Goal: Transaction & Acquisition: Purchase product/service

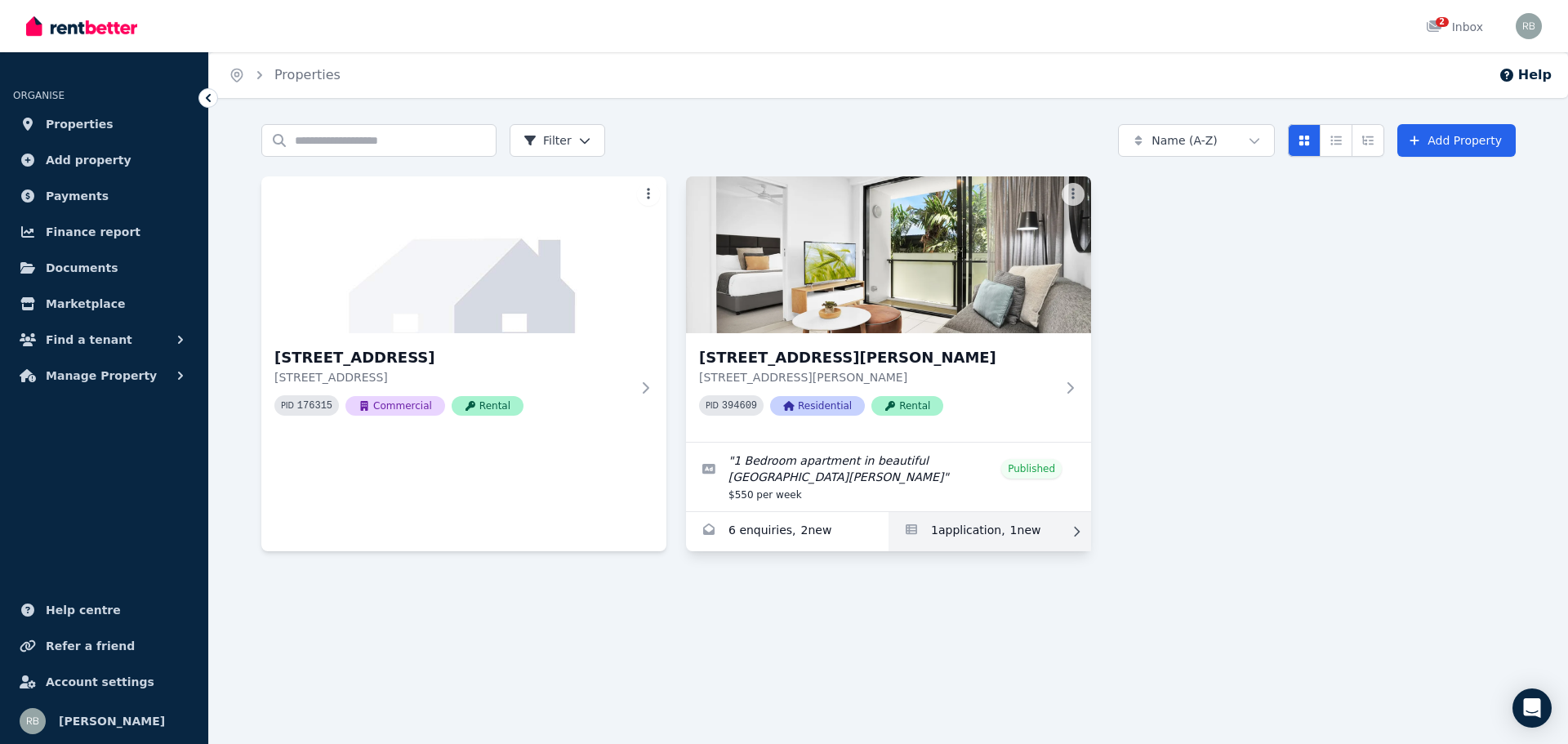
click at [951, 536] on link "Applications for 413/35 Hercules St, Hamilton" at bounding box center [990, 532] width 203 height 39
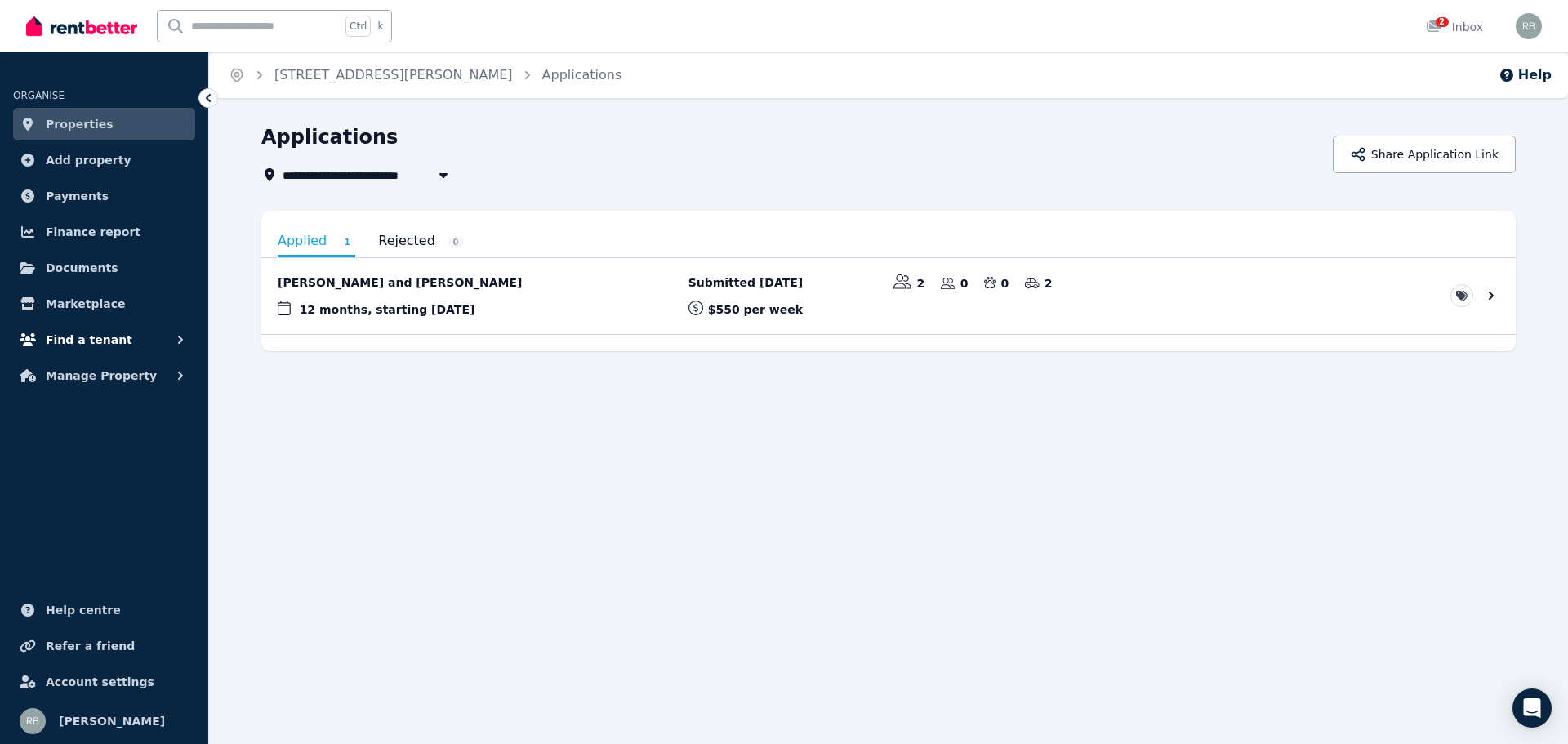
click at [73, 336] on span "Find a tenant" at bounding box center [89, 339] width 86 height 19
click at [81, 411] on span "Enquiries" at bounding box center [127, 408] width 110 height 19
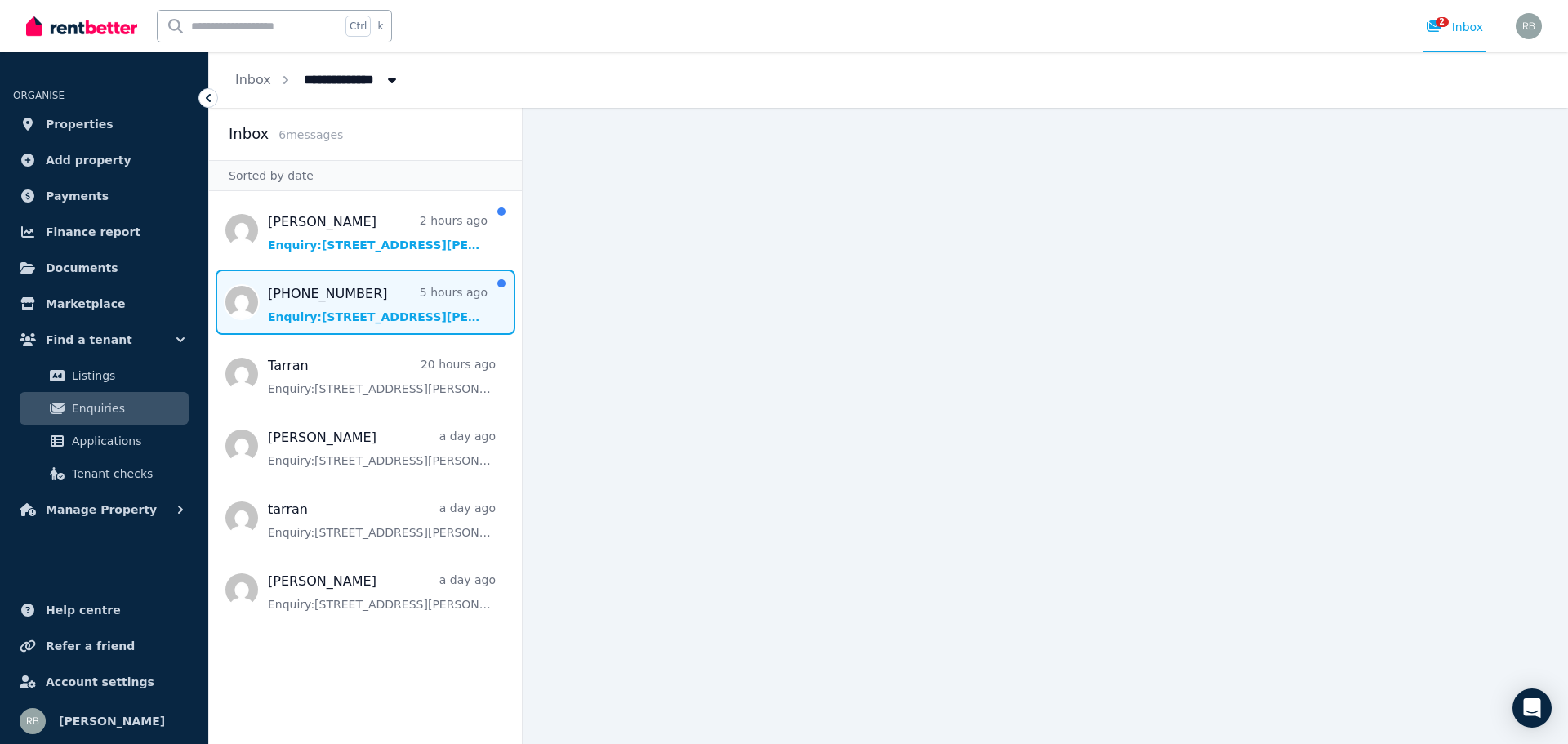
click at [377, 308] on span "Message list" at bounding box center [365, 302] width 313 height 65
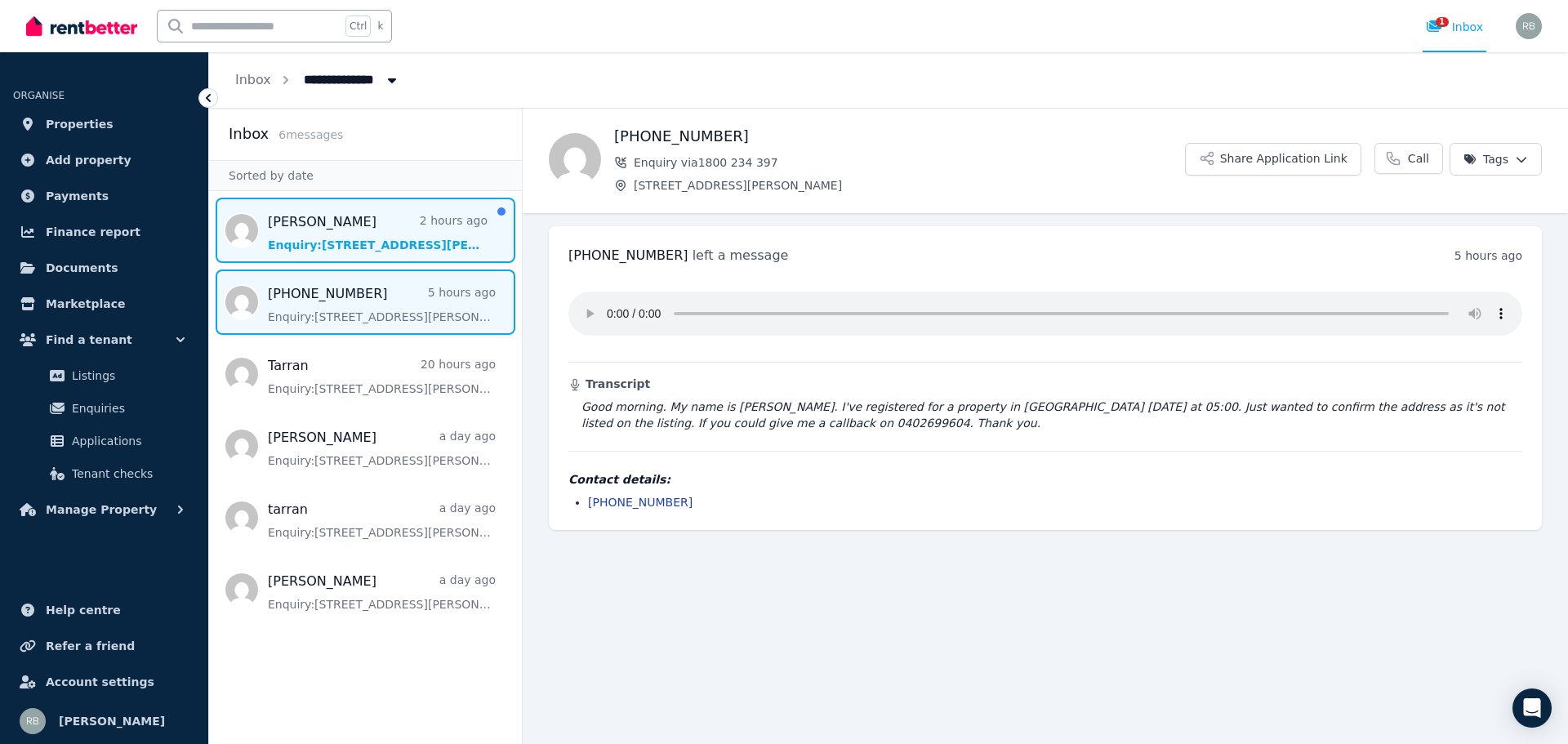
click at [375, 231] on span "Message list" at bounding box center [365, 230] width 313 height 65
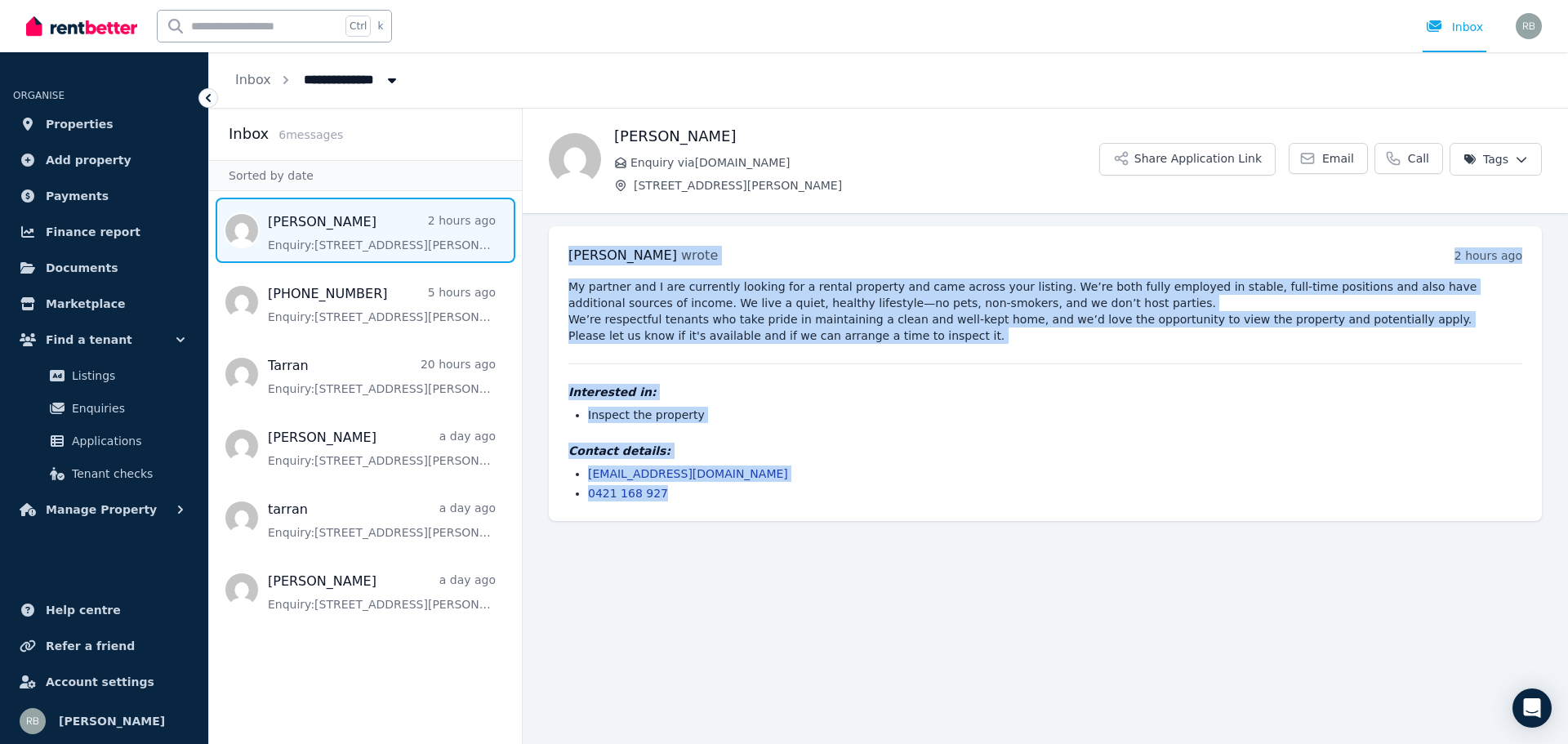
drag, startPoint x: 568, startPoint y: 255, endPoint x: 726, endPoint y: 491, distance: 284.0
click at [726, 491] on div "[PERSON_NAME] wrote 2 hours ago 12:01 pm [DATE][DATE] My partner and I are curr…" at bounding box center [1046, 373] width 993 height 295
copy div "[PERSON_NAME] wrote 2 hours ago 12:01 pm [DATE][DATE] My partner and I are curr…"
click at [100, 436] on span "Applications" at bounding box center [127, 441] width 110 height 19
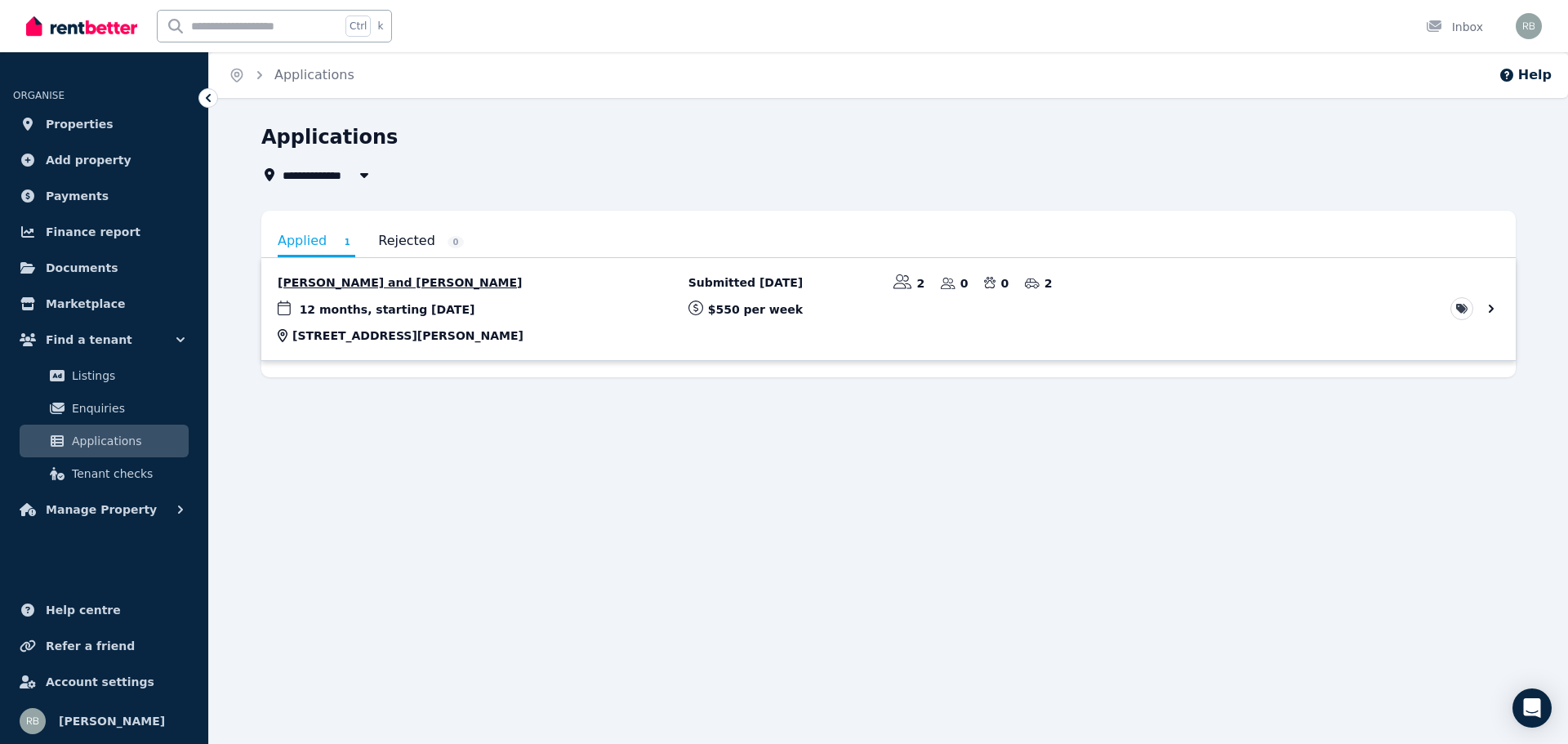
click at [491, 307] on link "View application: Jemma Antonio and Niko Warrington" at bounding box center [889, 309] width 1254 height 102
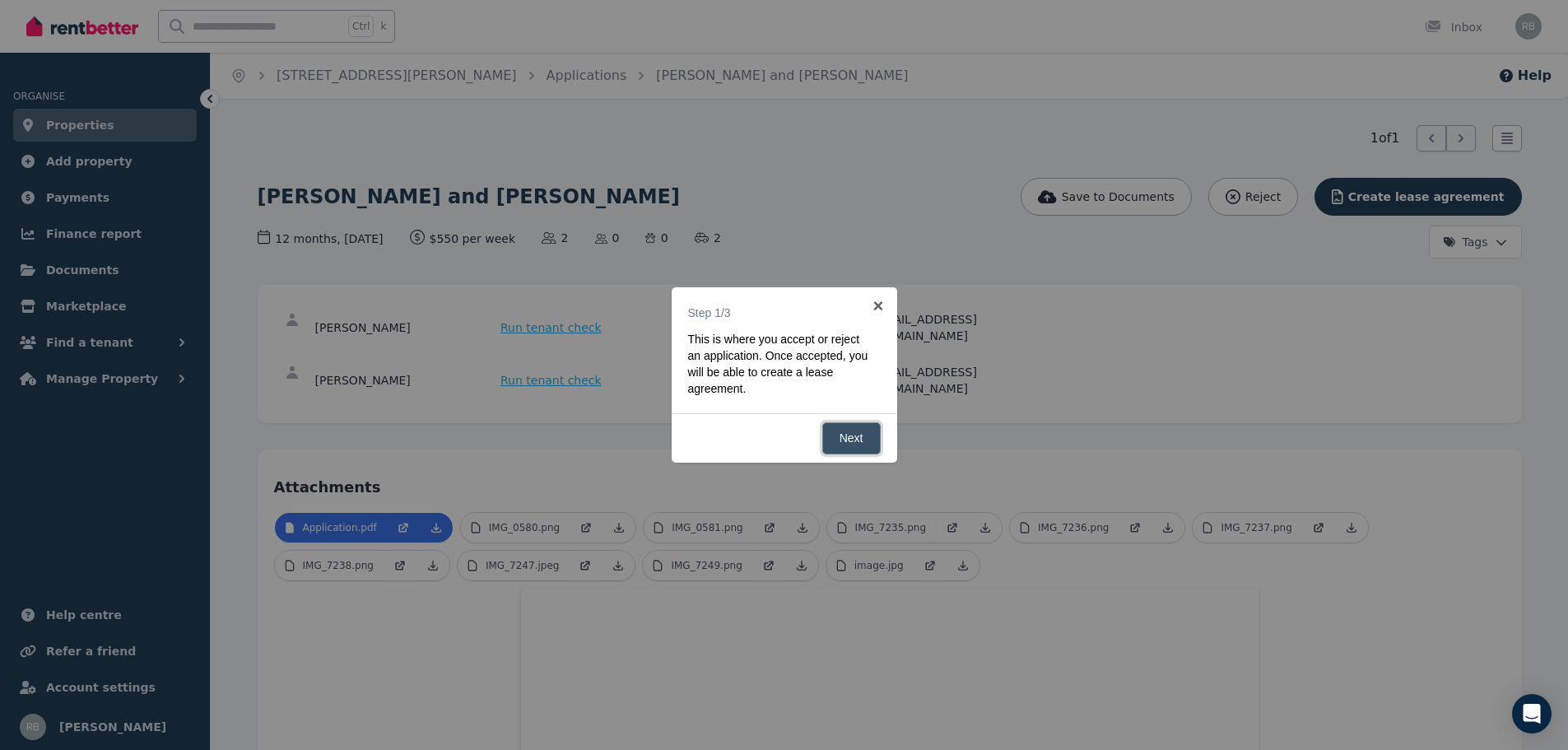
click at [849, 436] on link "Next" at bounding box center [852, 438] width 58 height 32
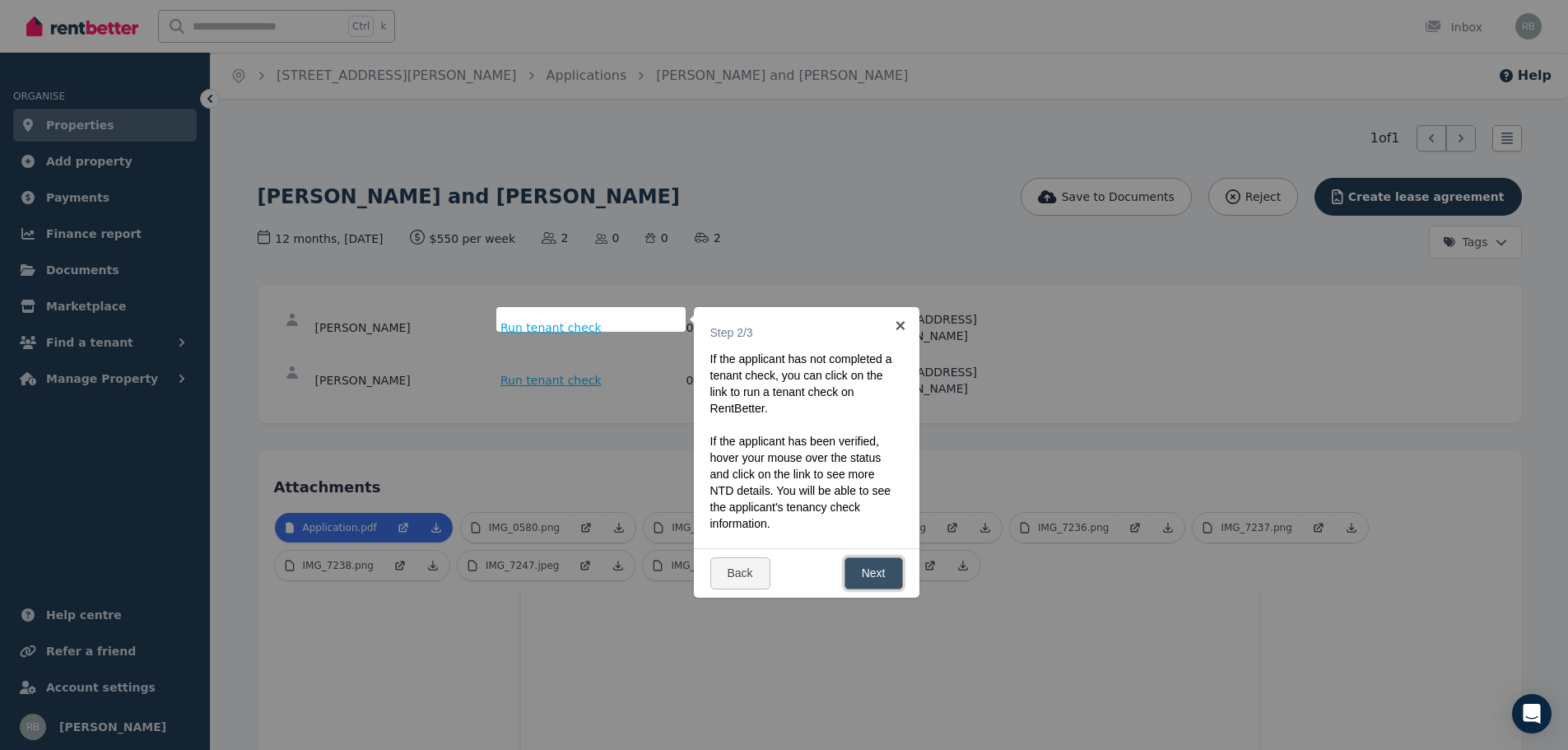
click at [875, 568] on link "Next" at bounding box center [874, 573] width 58 height 32
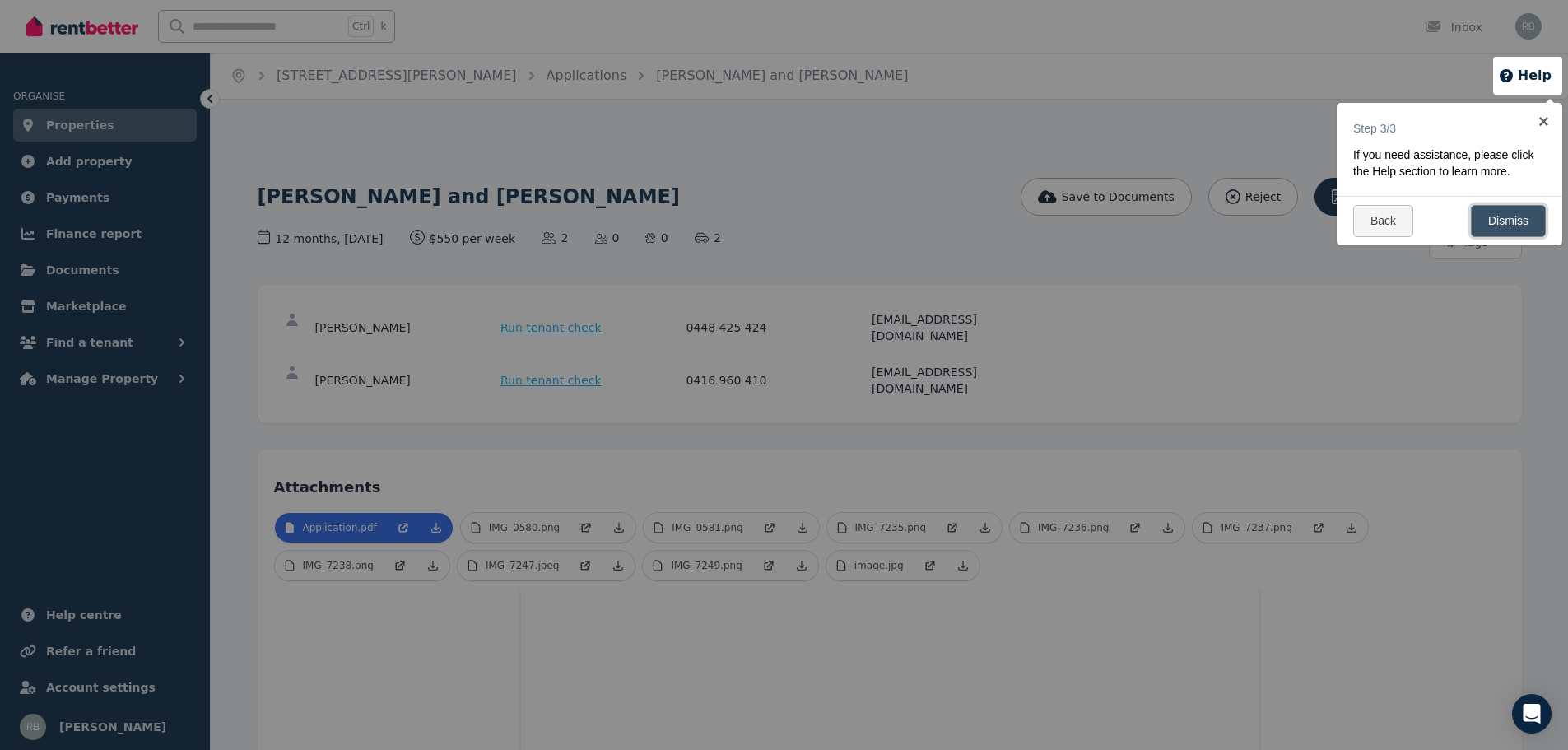
click at [1513, 219] on link "Dismiss" at bounding box center [1508, 220] width 75 height 32
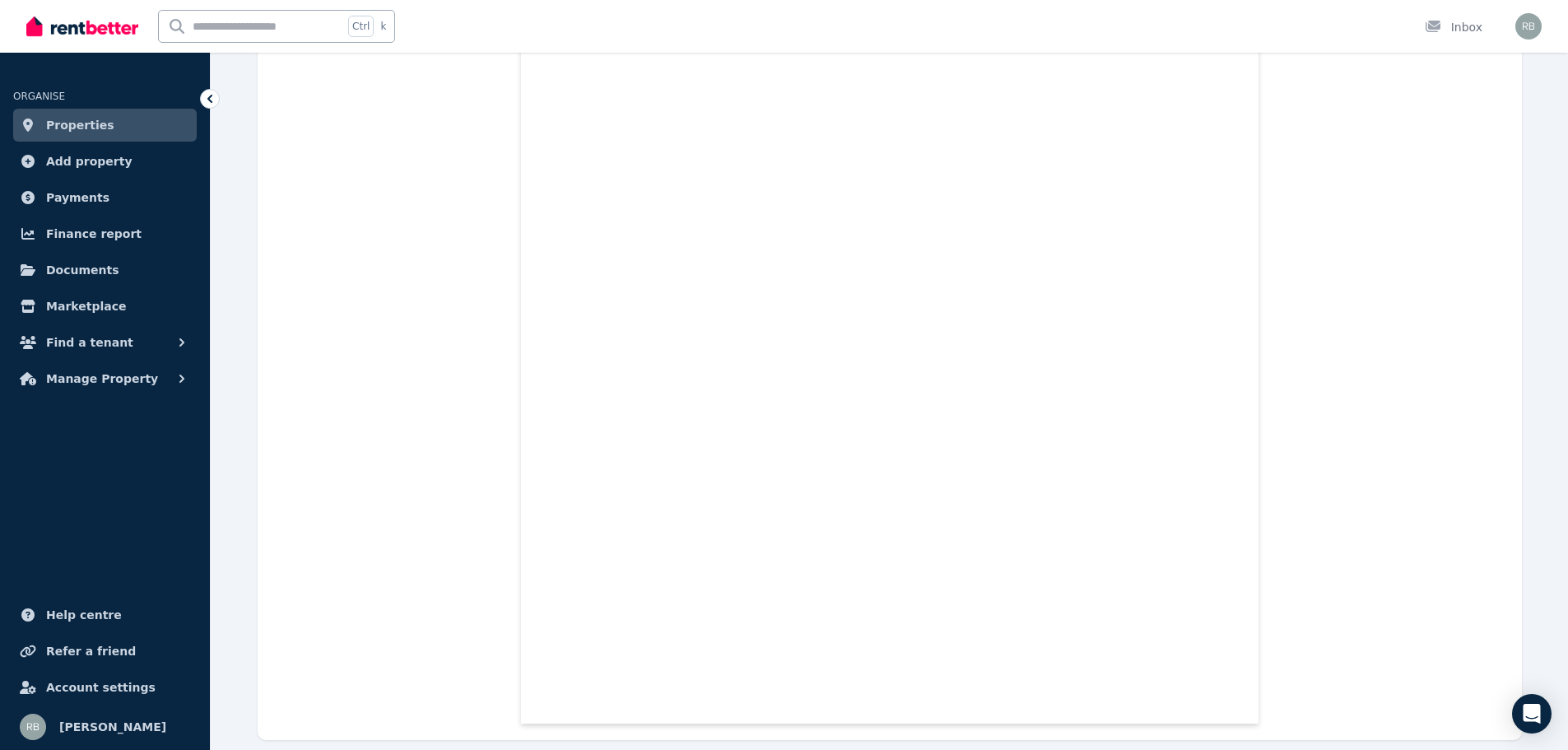
scroll to position [24226, 0]
click at [87, 343] on span "Find a tenant" at bounding box center [90, 342] width 87 height 19
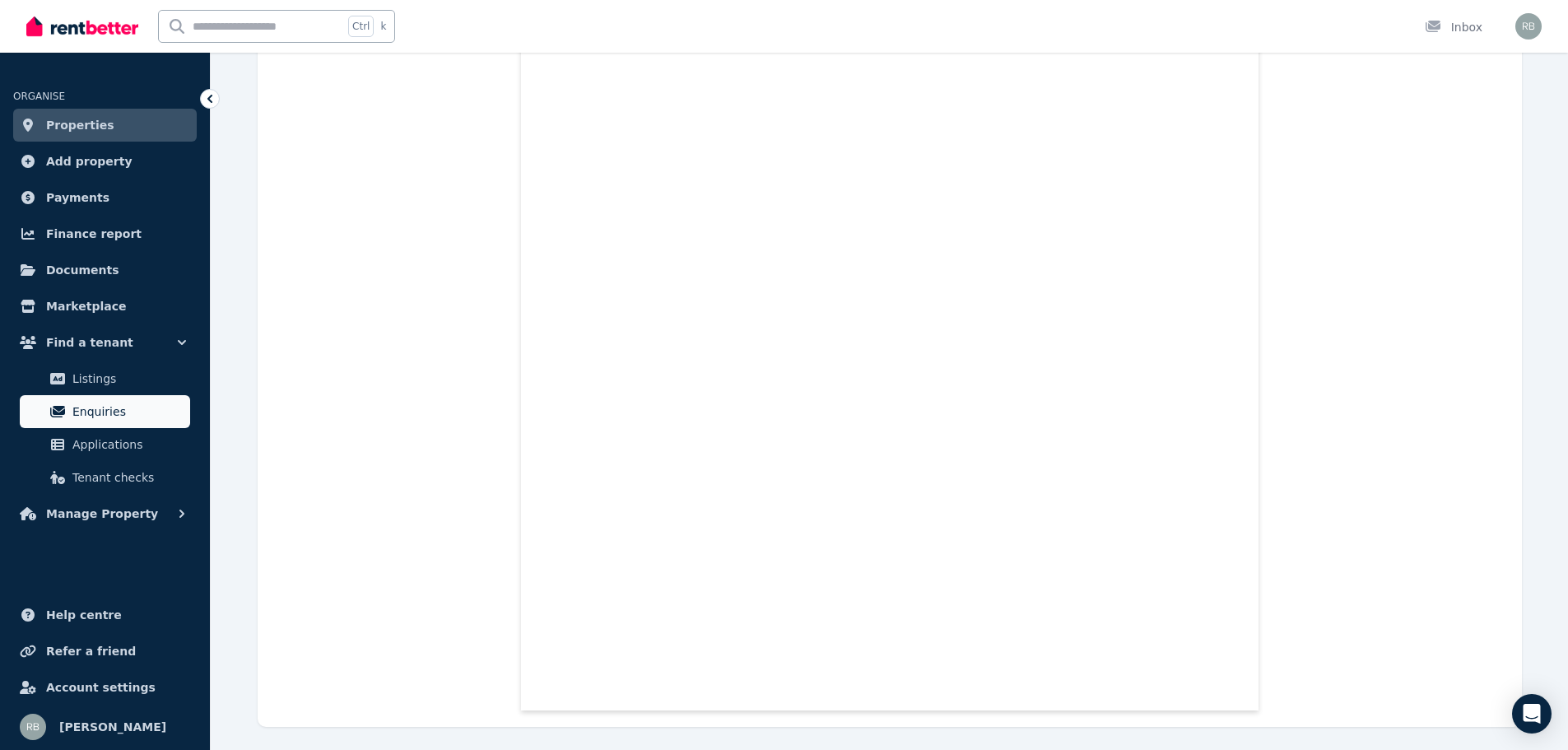
click at [107, 413] on span "Enquiries" at bounding box center [128, 411] width 111 height 19
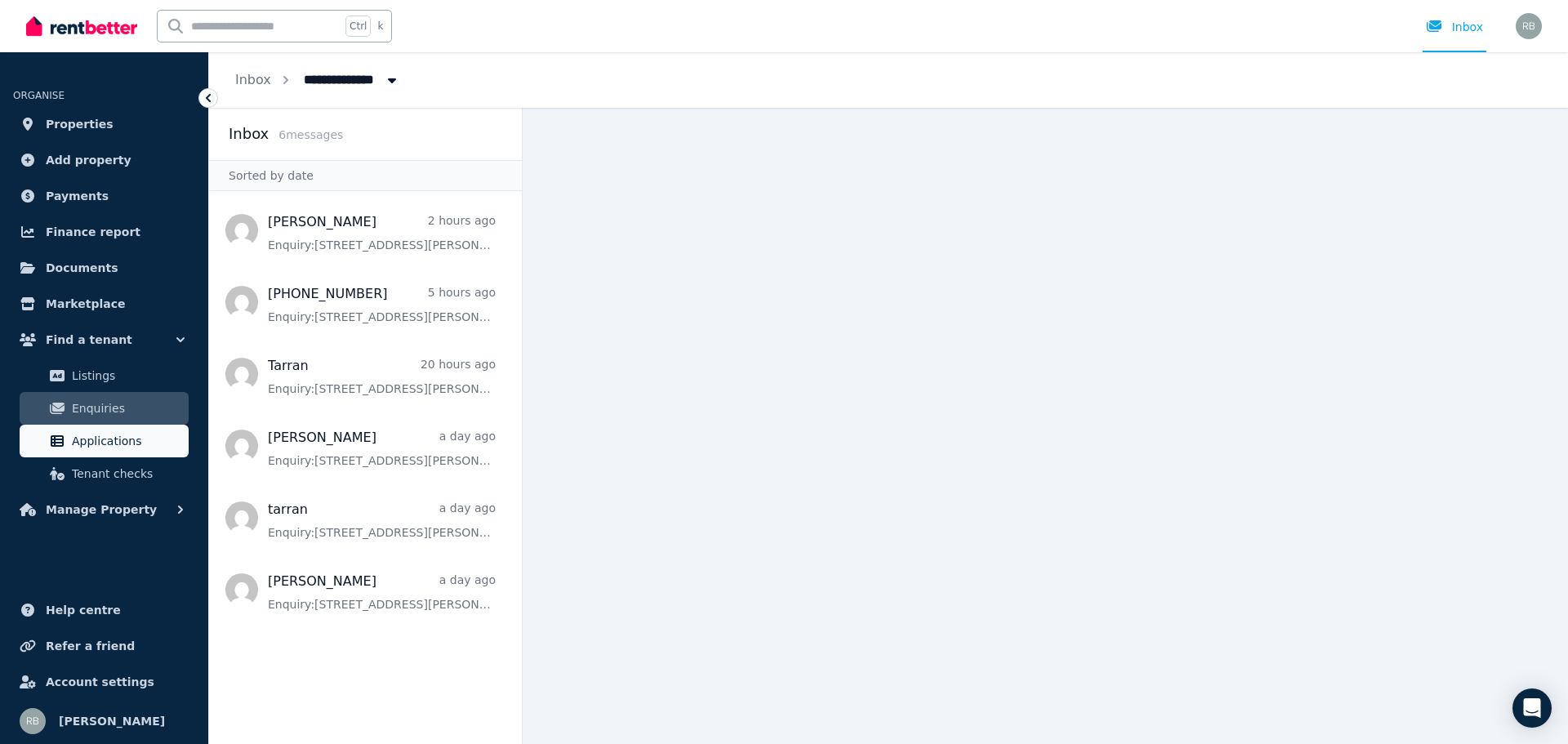
click at [130, 435] on span "Applications" at bounding box center [127, 441] width 110 height 19
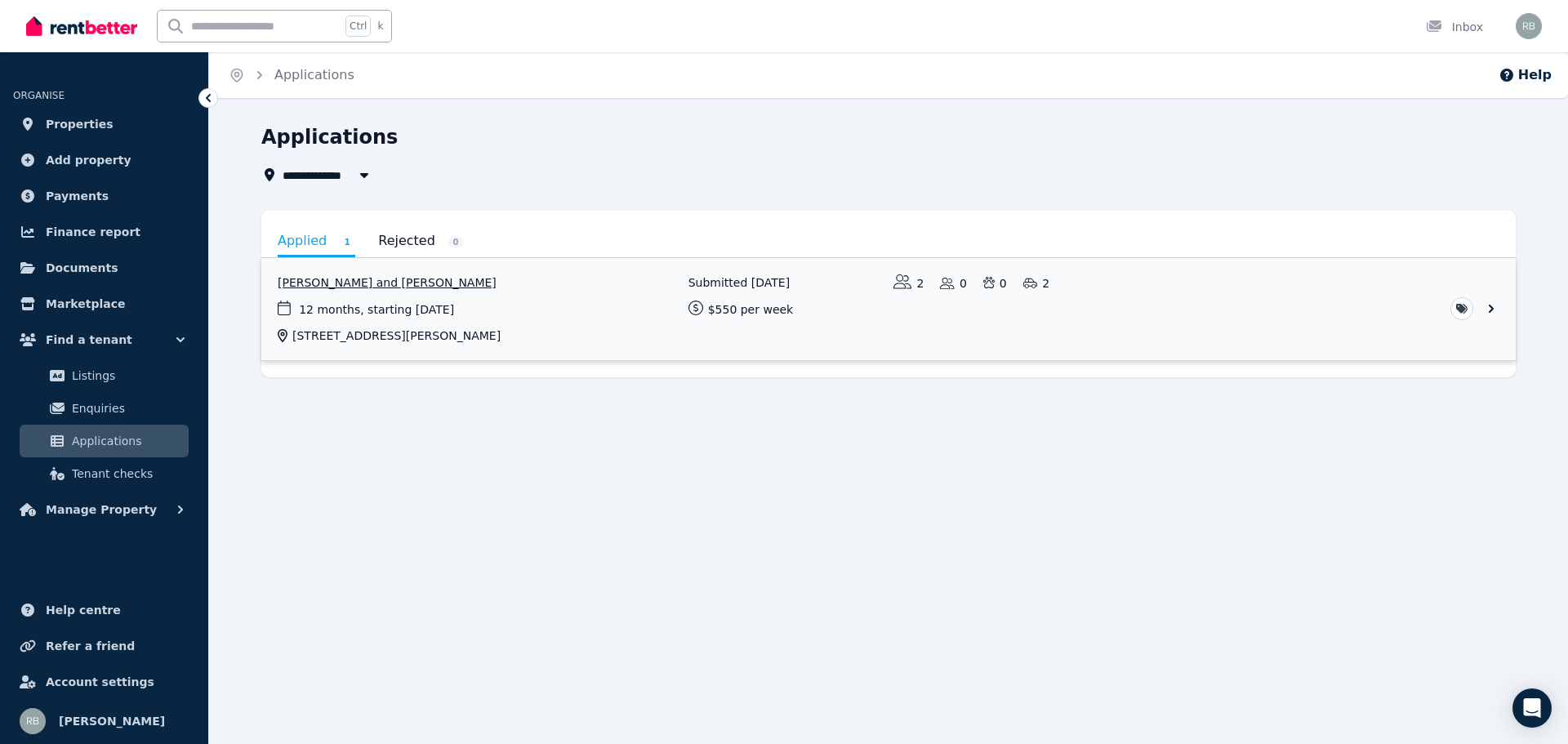
click at [1493, 308] on link "View application: Jemma Antonio and Niko Warrington" at bounding box center [889, 309] width 1254 height 102
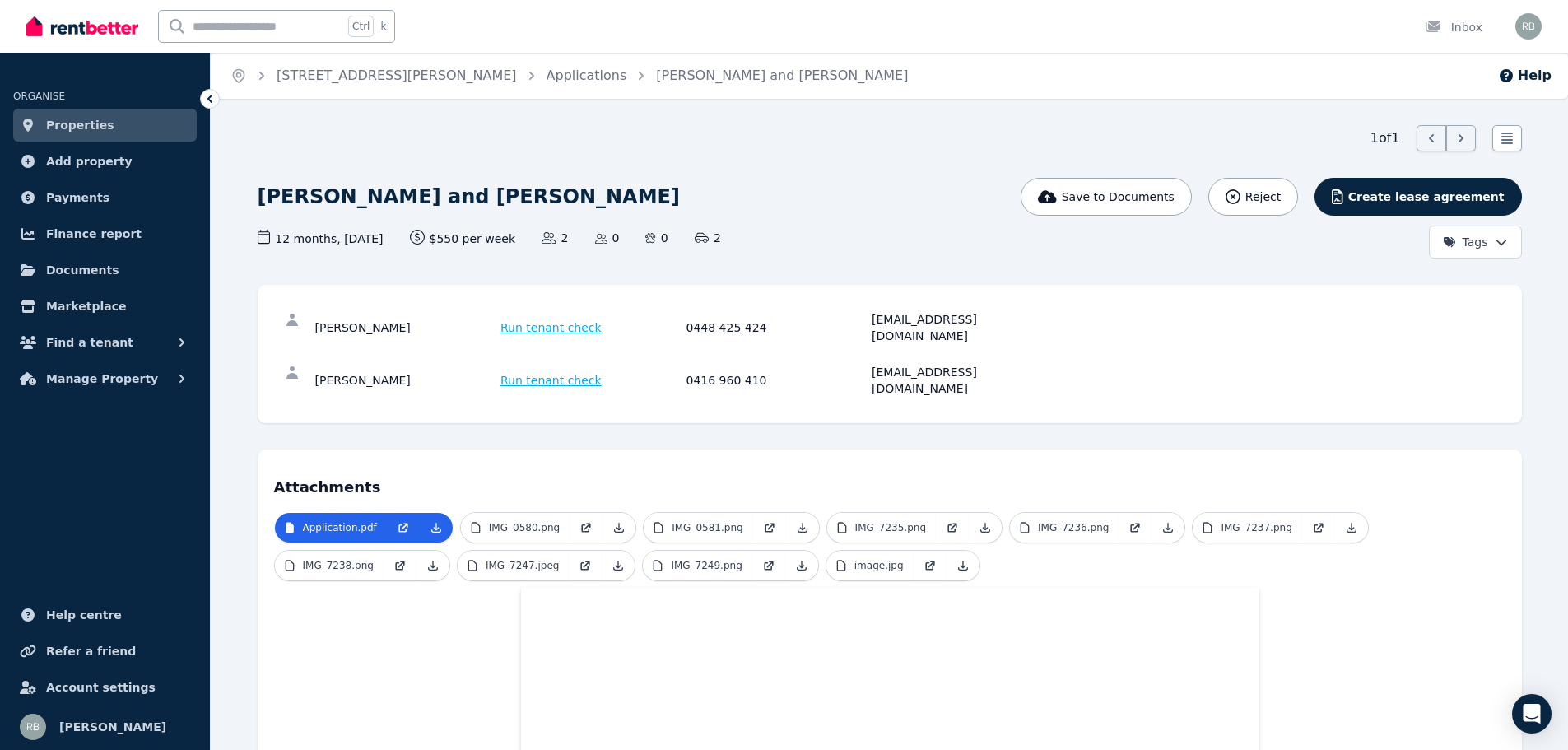
click at [534, 319] on span "Run tenant check" at bounding box center [551, 328] width 101 height 17
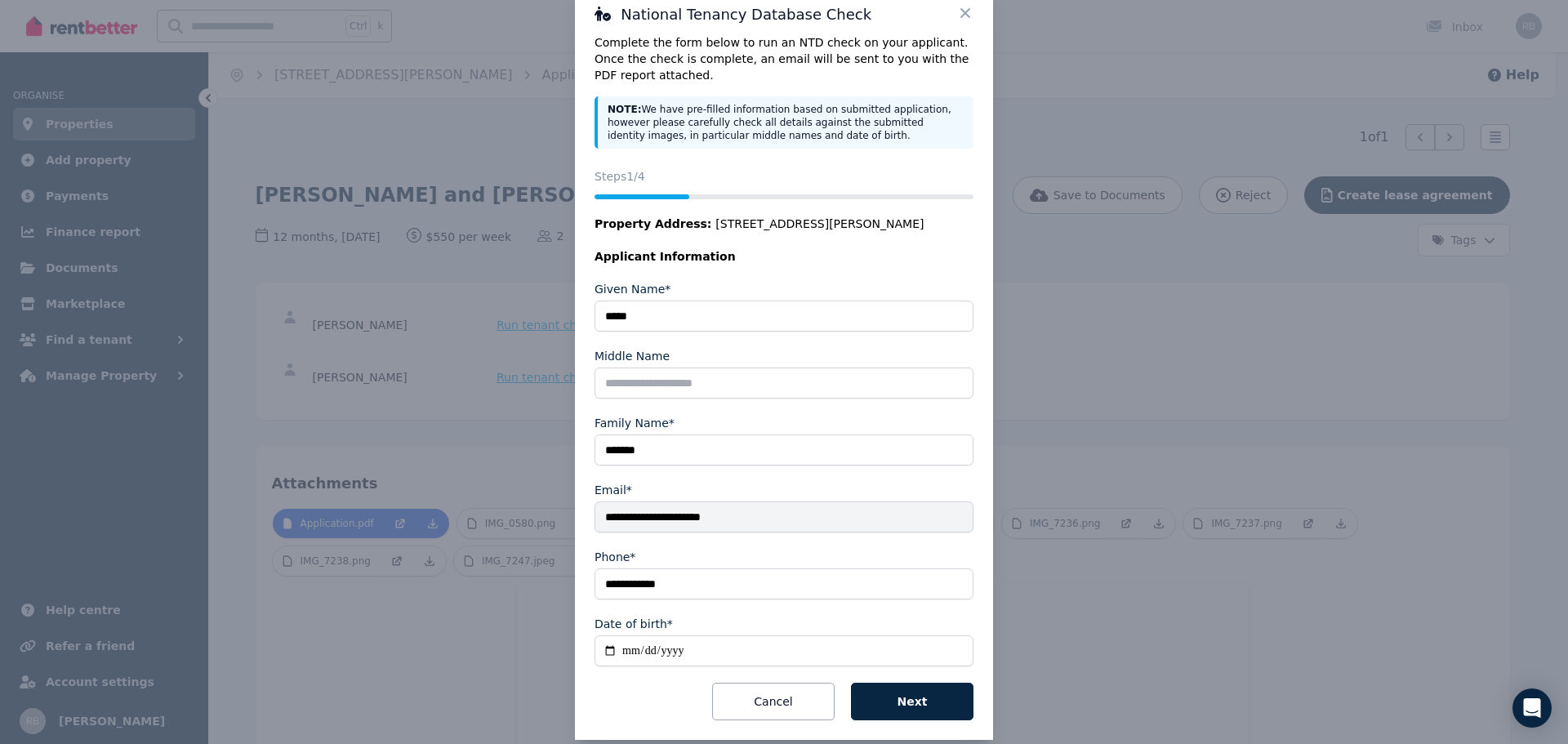
scroll to position [62, 0]
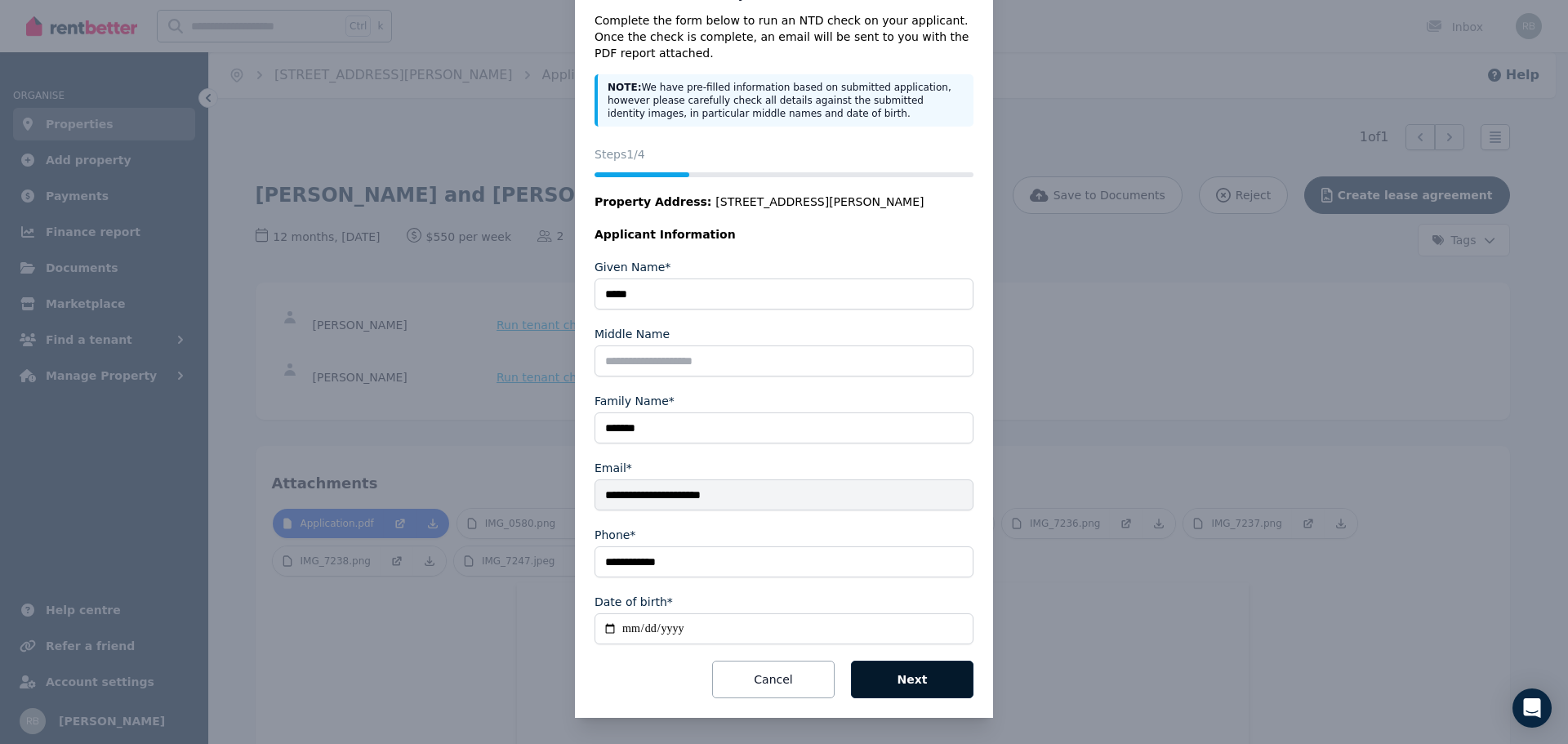
click at [906, 683] on button "Next" at bounding box center [912, 680] width 122 height 38
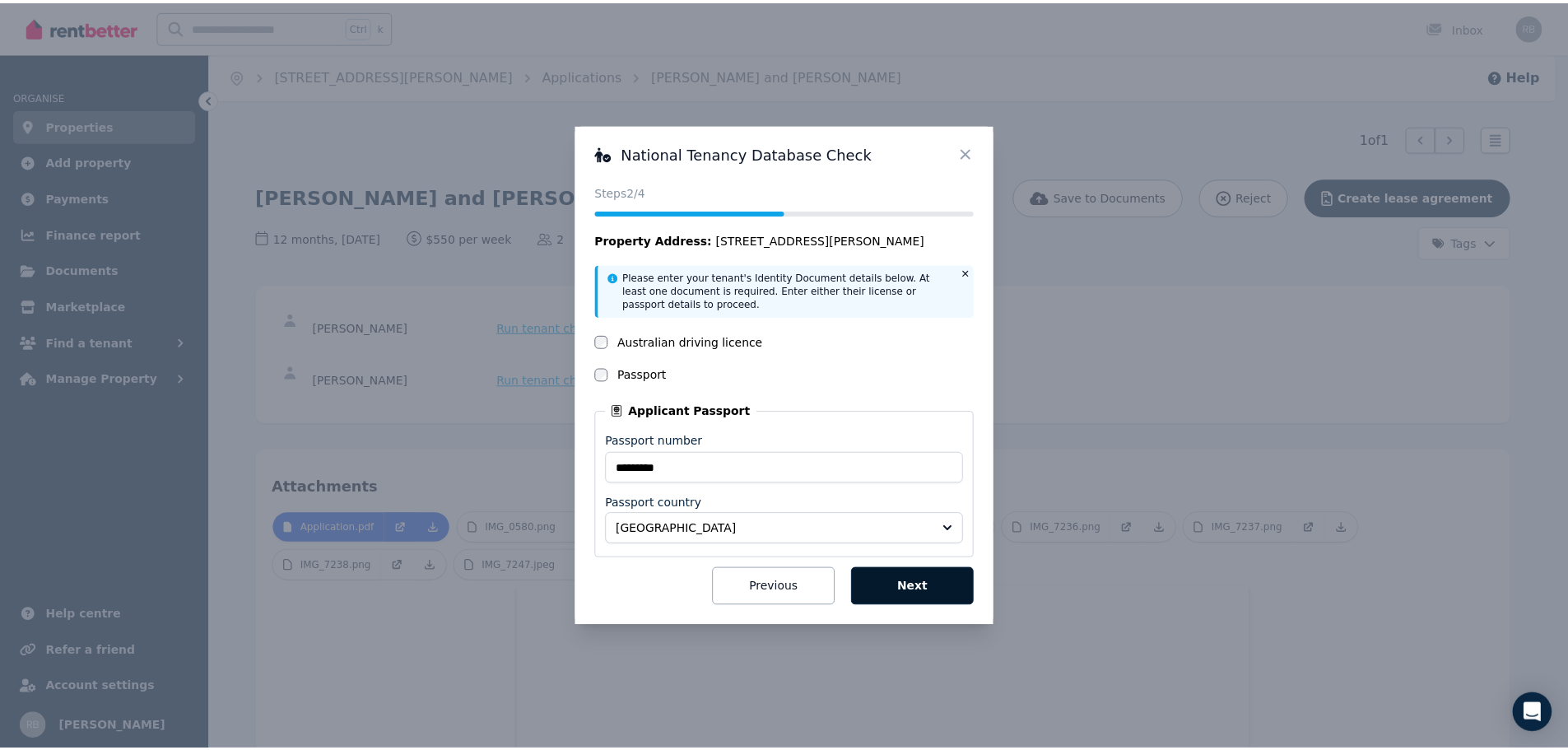
scroll to position [0, 0]
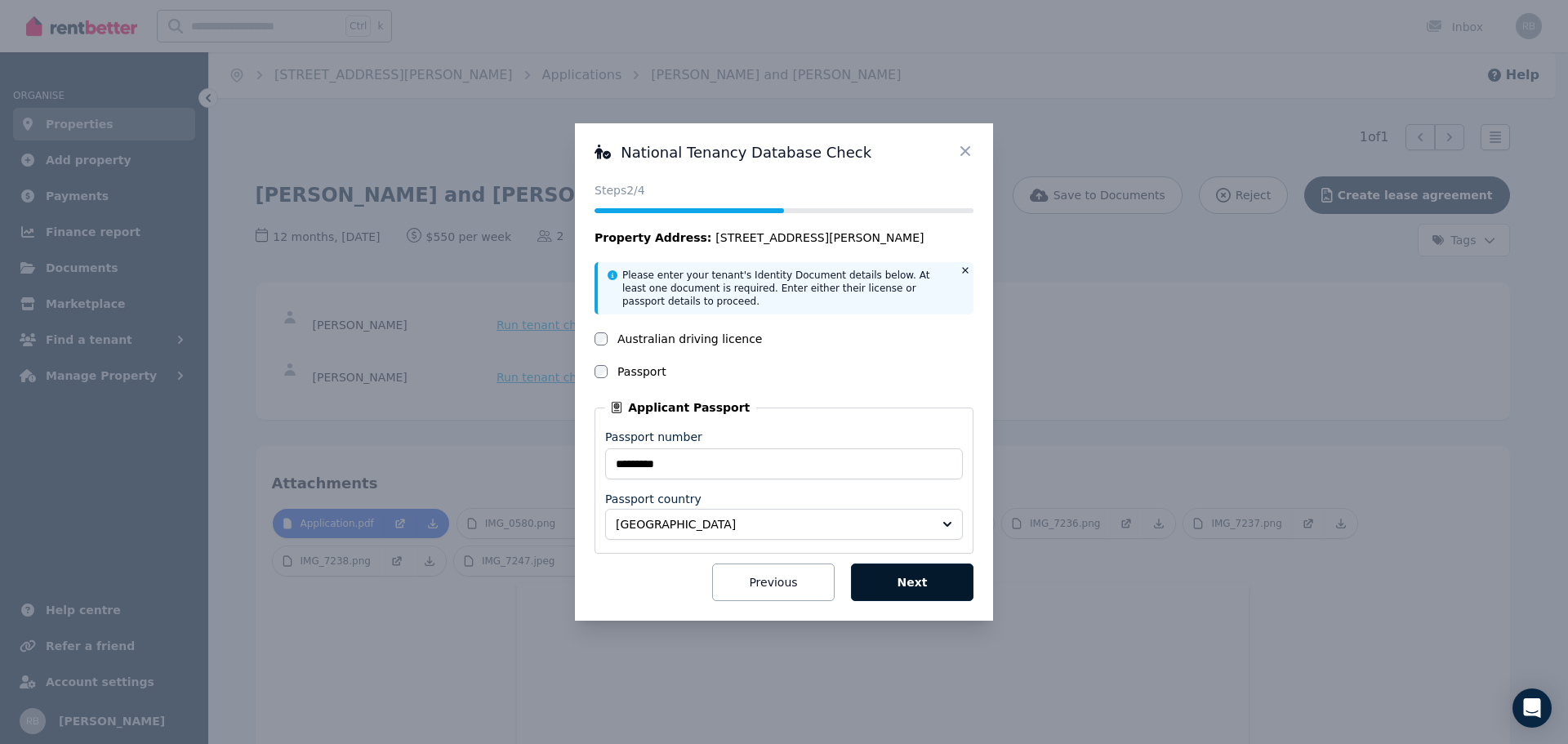
click at [897, 583] on button "Next" at bounding box center [912, 582] width 122 height 38
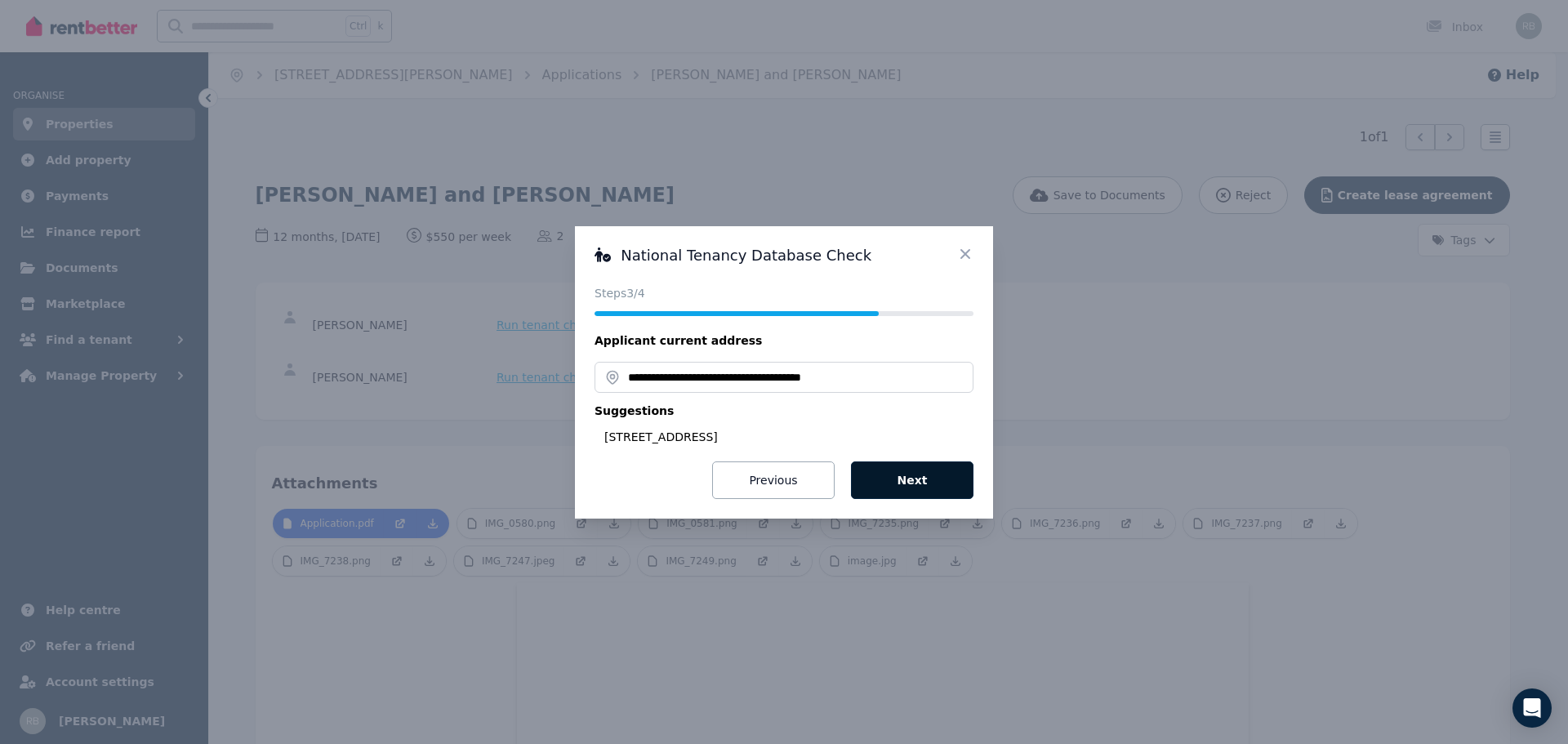
click at [906, 484] on button "Next" at bounding box center [912, 480] width 122 height 38
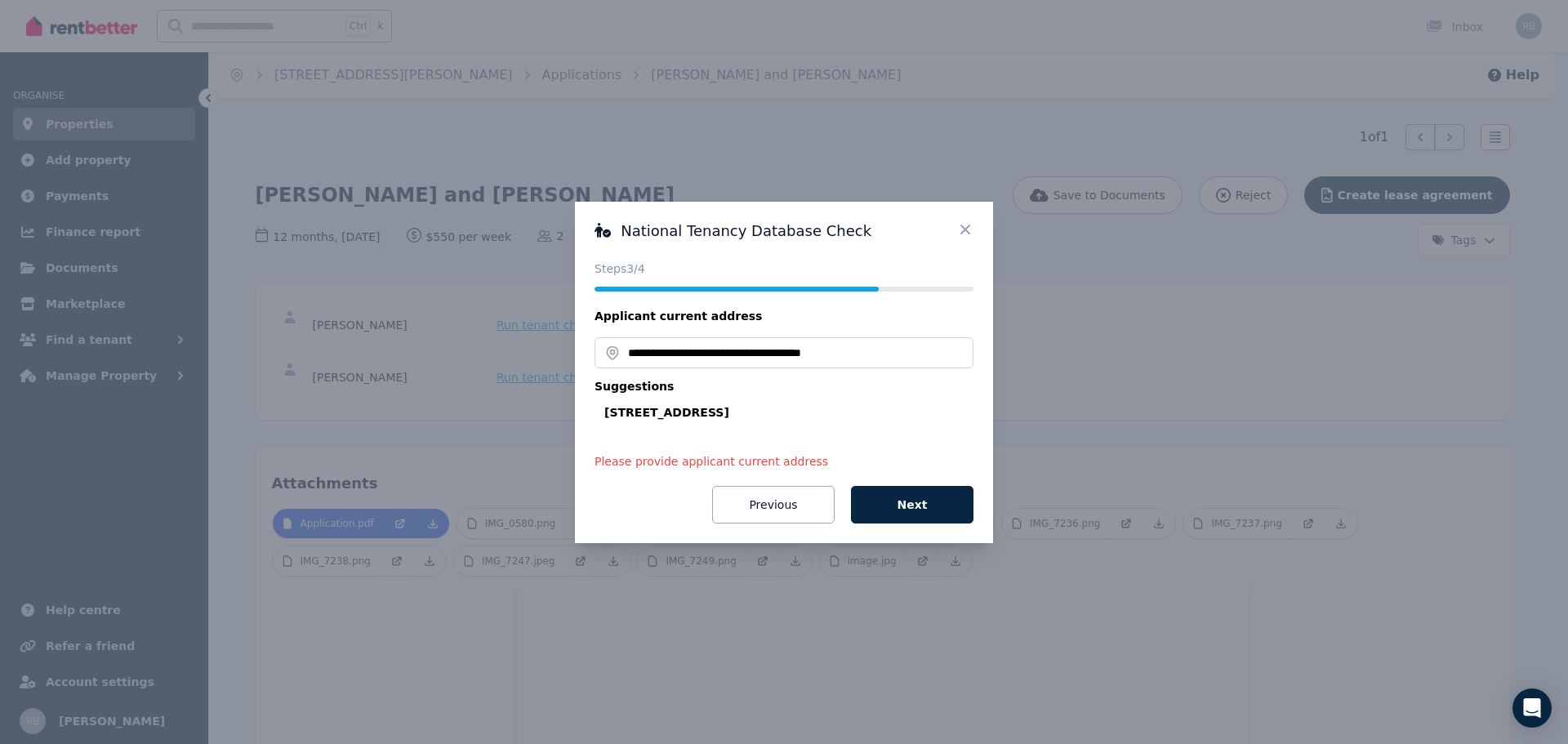
click at [780, 414] on div "[STREET_ADDRESS]" at bounding box center [789, 412] width 369 height 17
type input "**********"
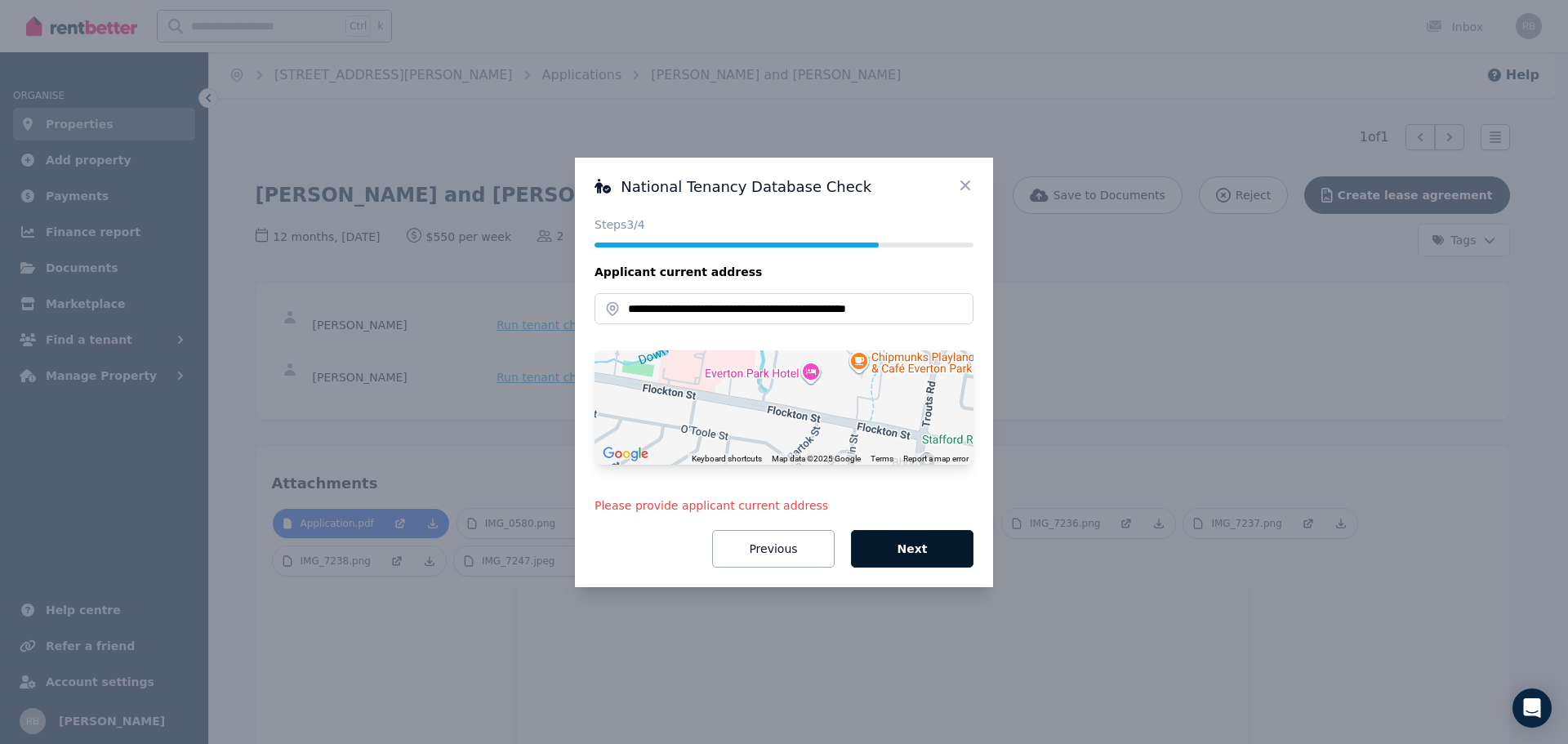
click at [898, 557] on button "Next" at bounding box center [912, 548] width 122 height 38
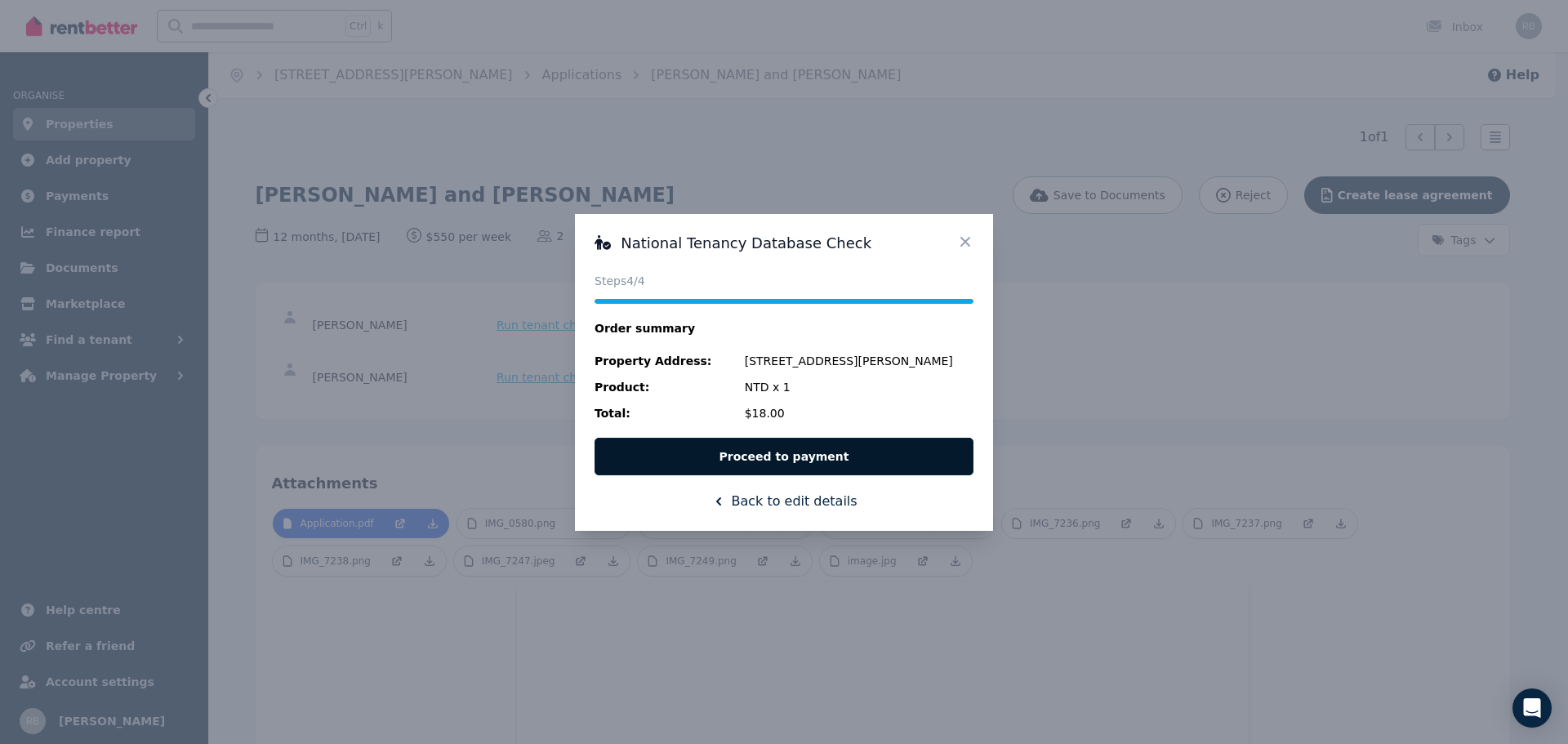
click at [790, 454] on button "Proceed to payment" at bounding box center [784, 457] width 379 height 38
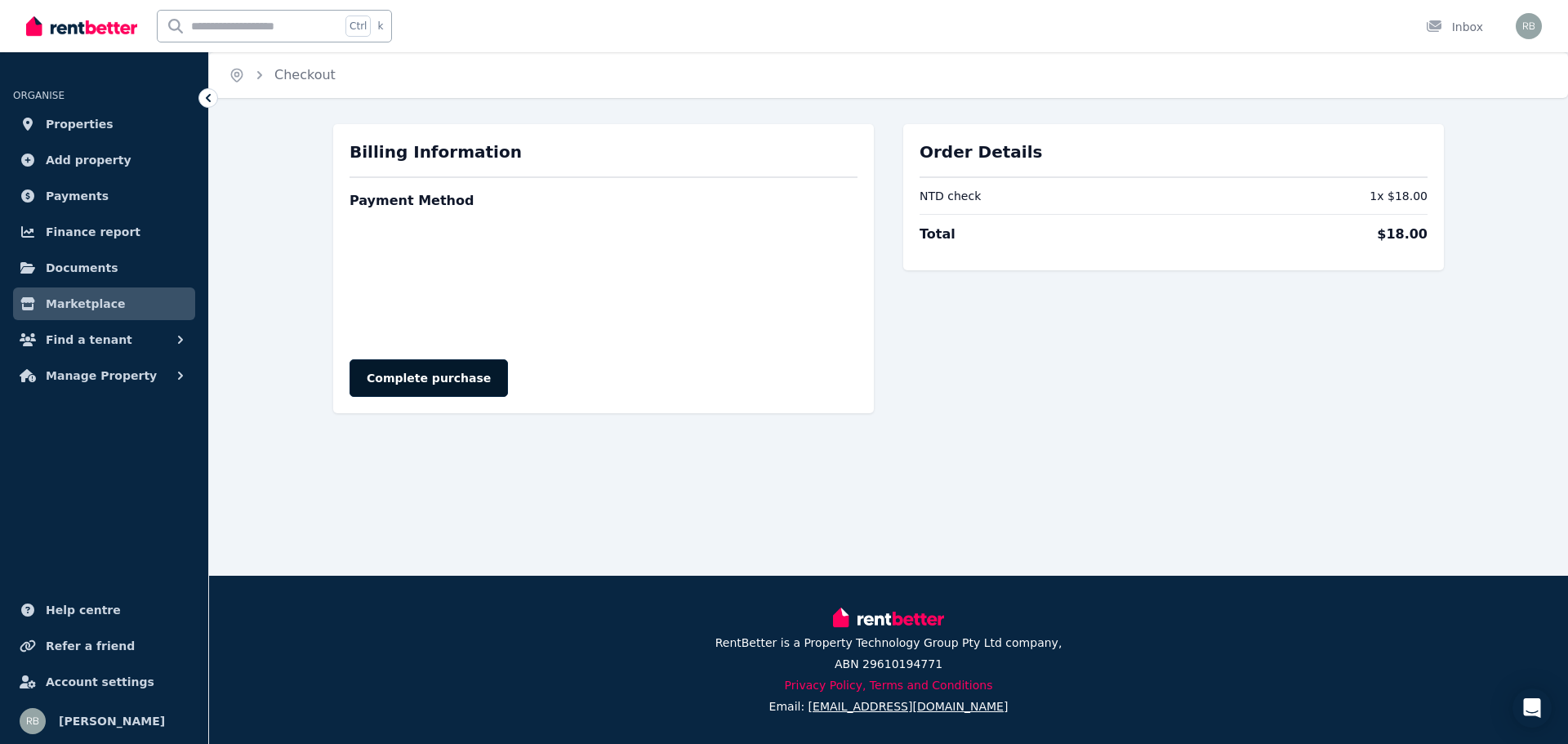
click at [442, 378] on button "Complete purchase" at bounding box center [429, 378] width 159 height 38
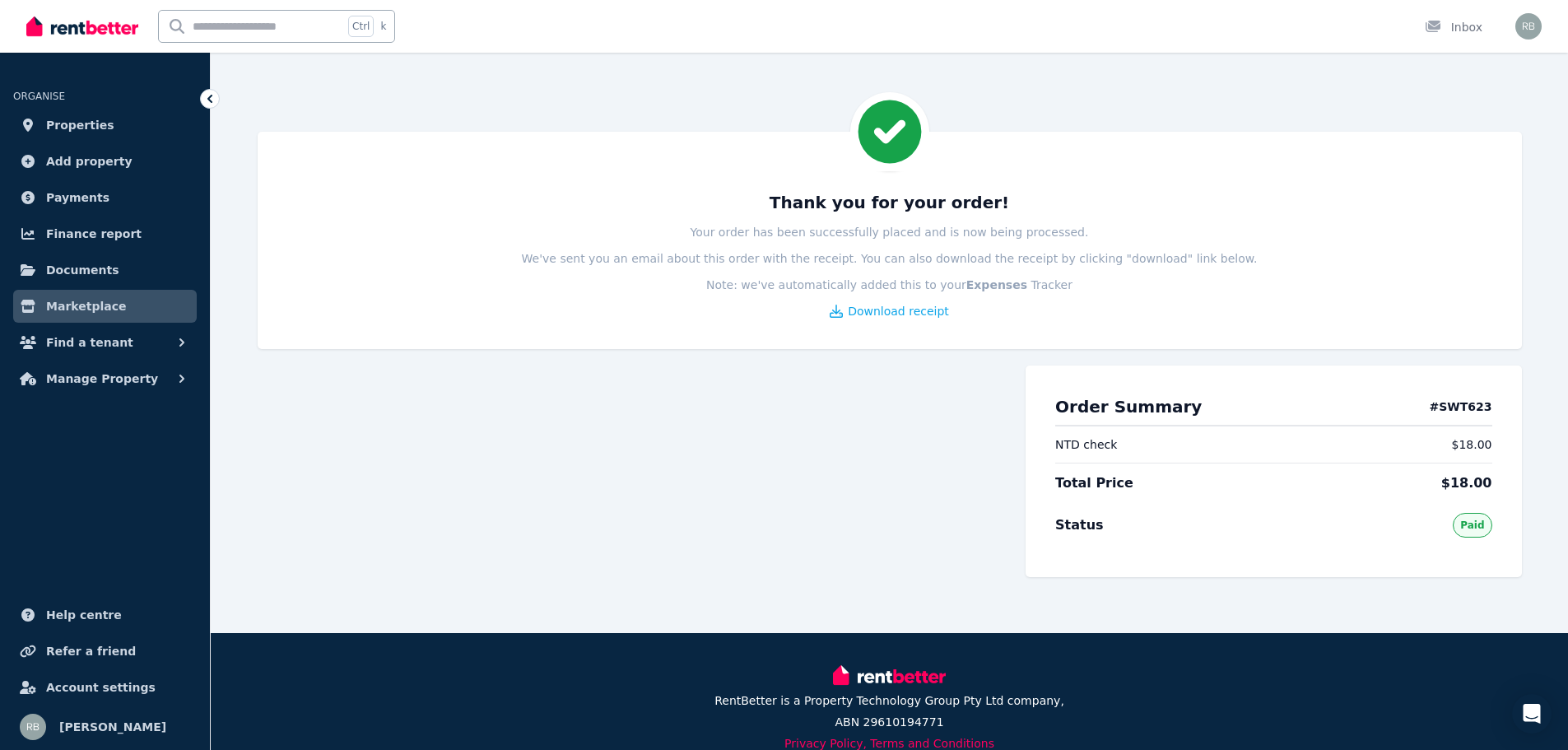
click at [86, 309] on span "Marketplace" at bounding box center [86, 306] width 80 height 19
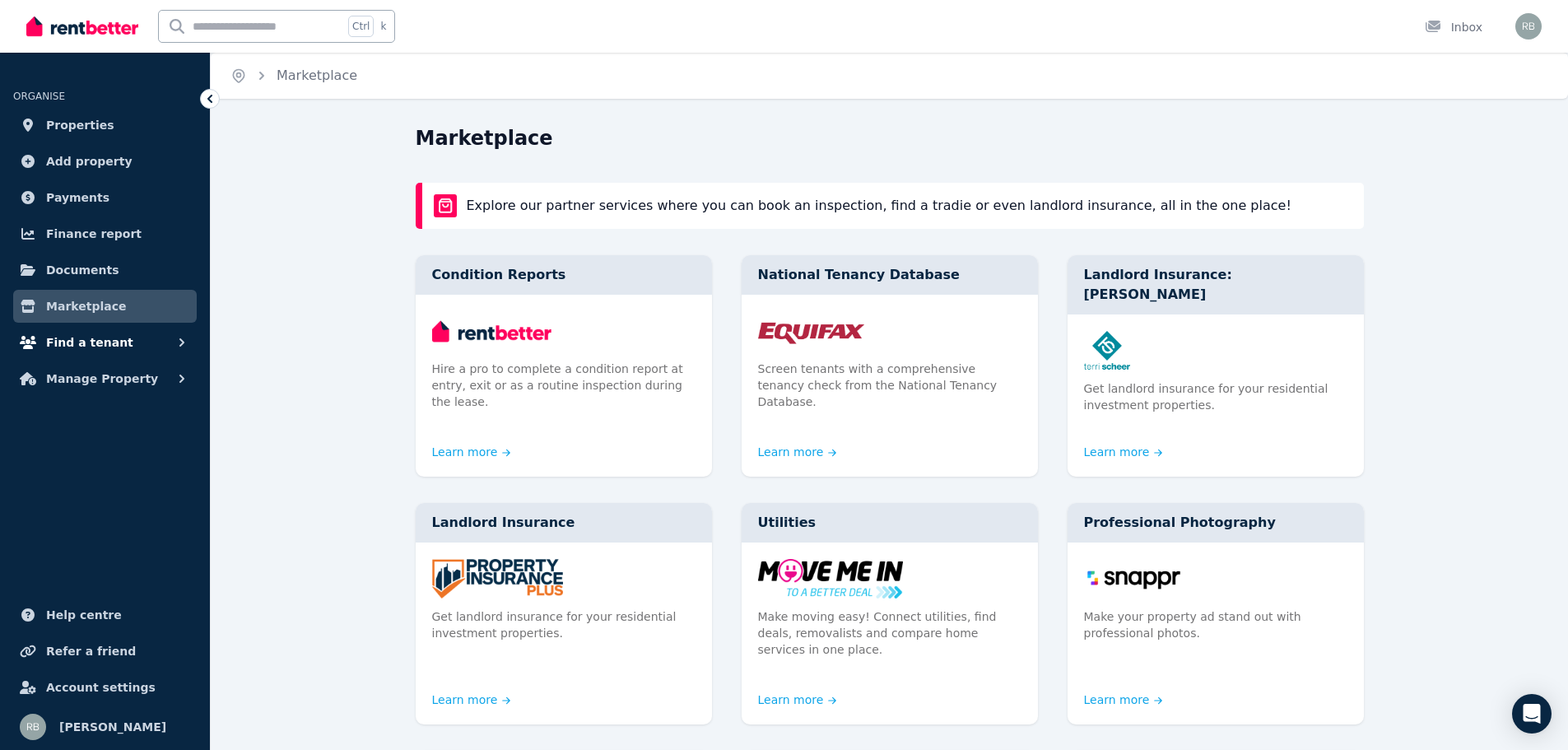
click at [94, 344] on span "Find a tenant" at bounding box center [90, 342] width 87 height 19
click at [105, 381] on span "Listings" at bounding box center [128, 378] width 111 height 19
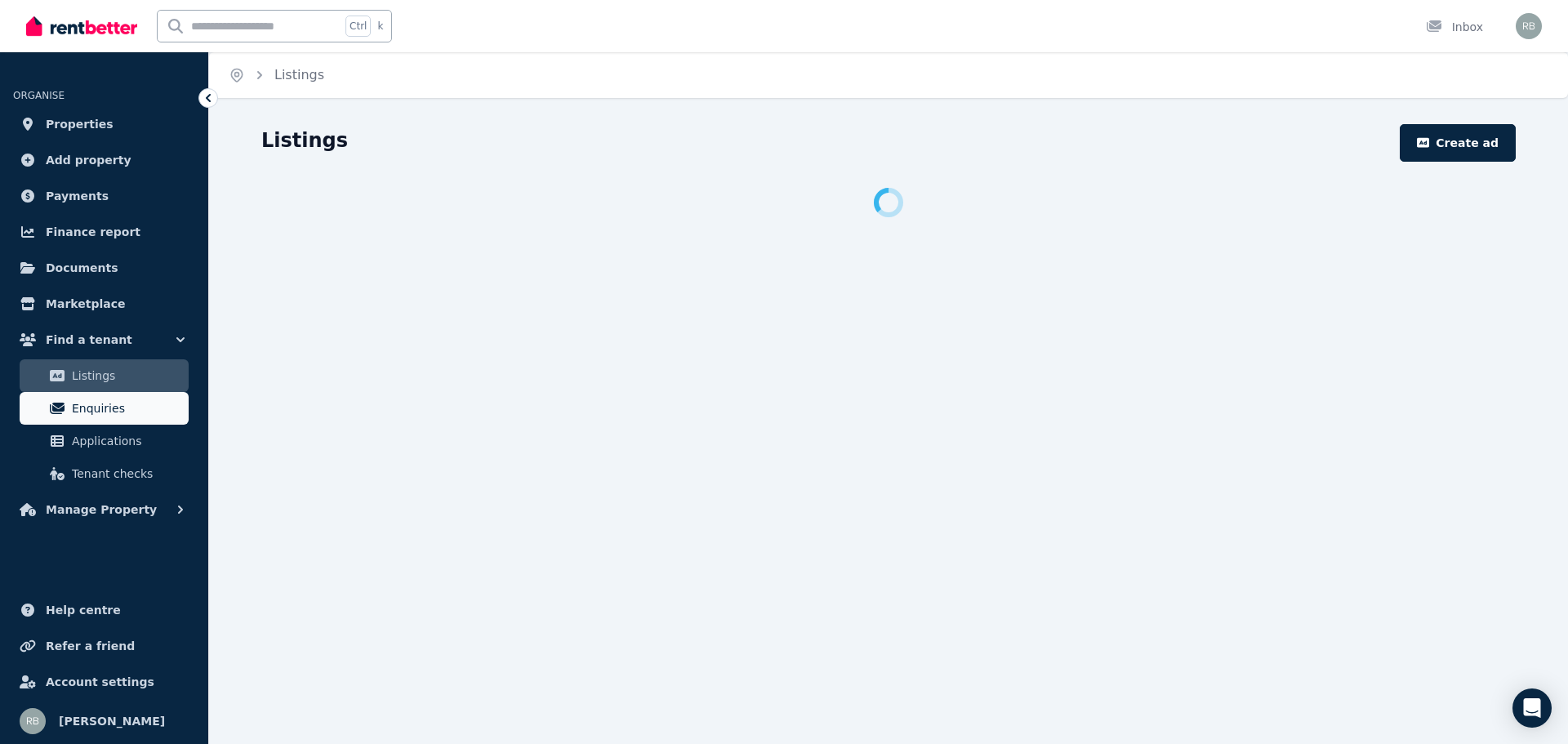
click at [105, 410] on span "Enquiries" at bounding box center [127, 408] width 110 height 19
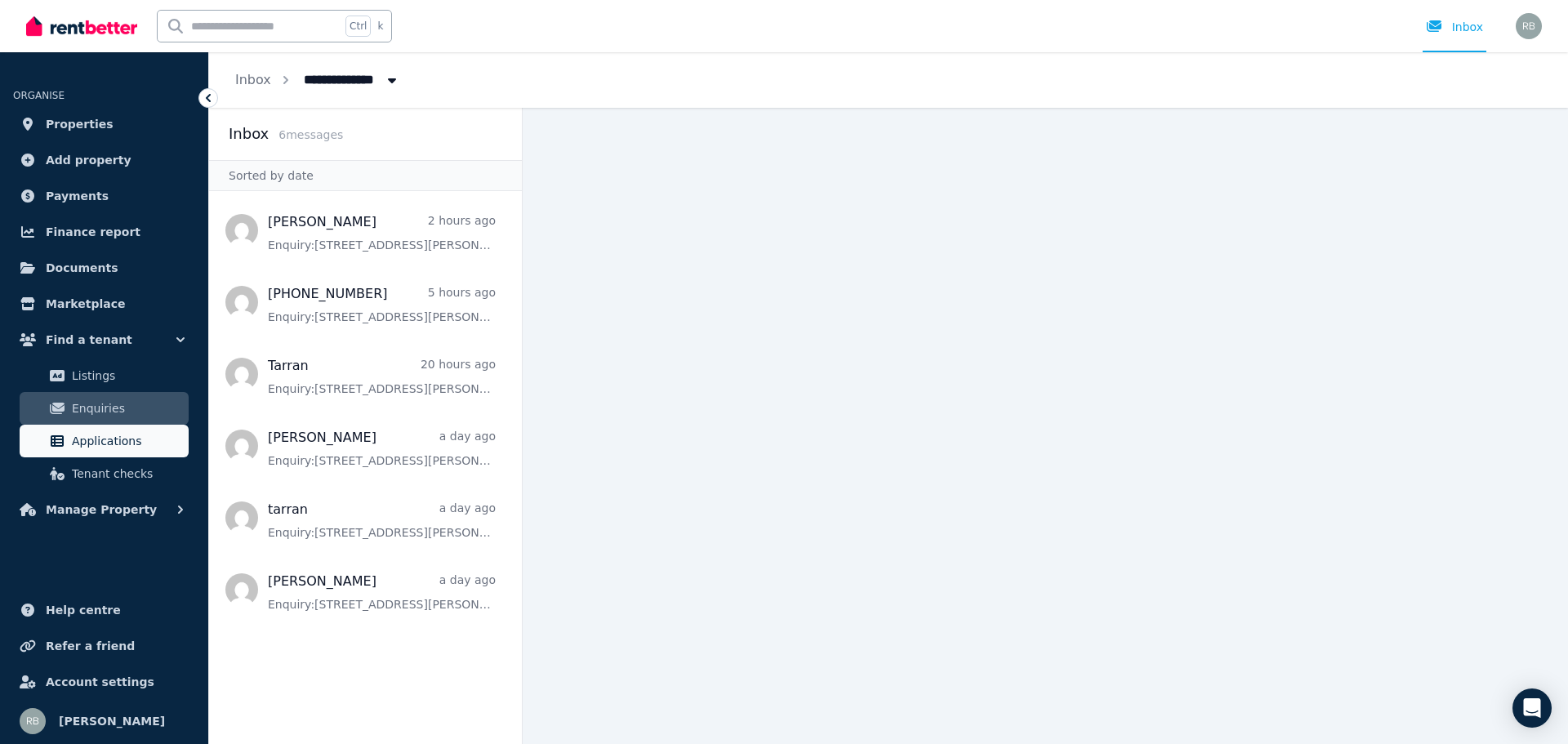
click at [109, 446] on span "Applications" at bounding box center [127, 441] width 110 height 19
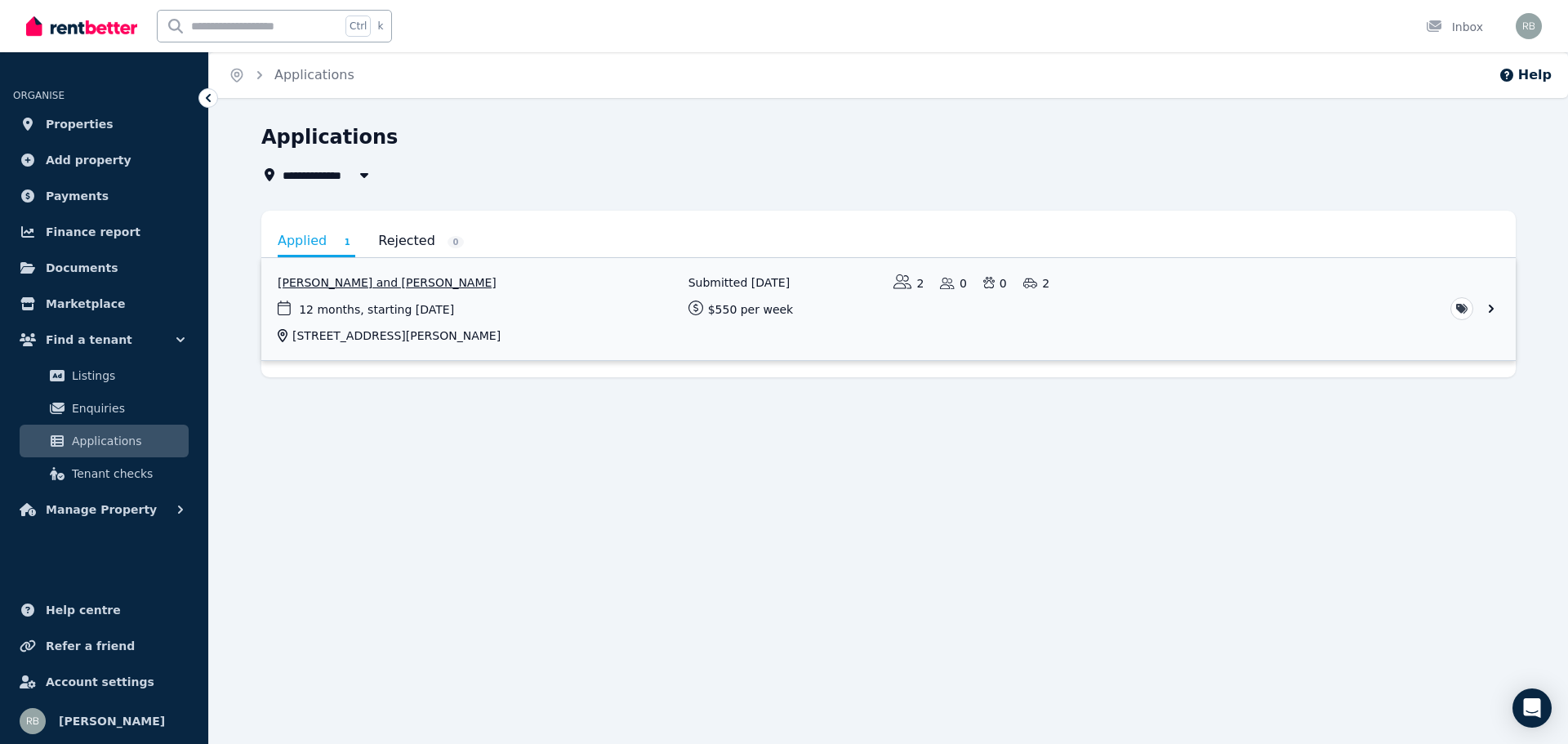
click at [713, 318] on link "View application: Jemma Antonio and Niko Warrington" at bounding box center [889, 309] width 1254 height 102
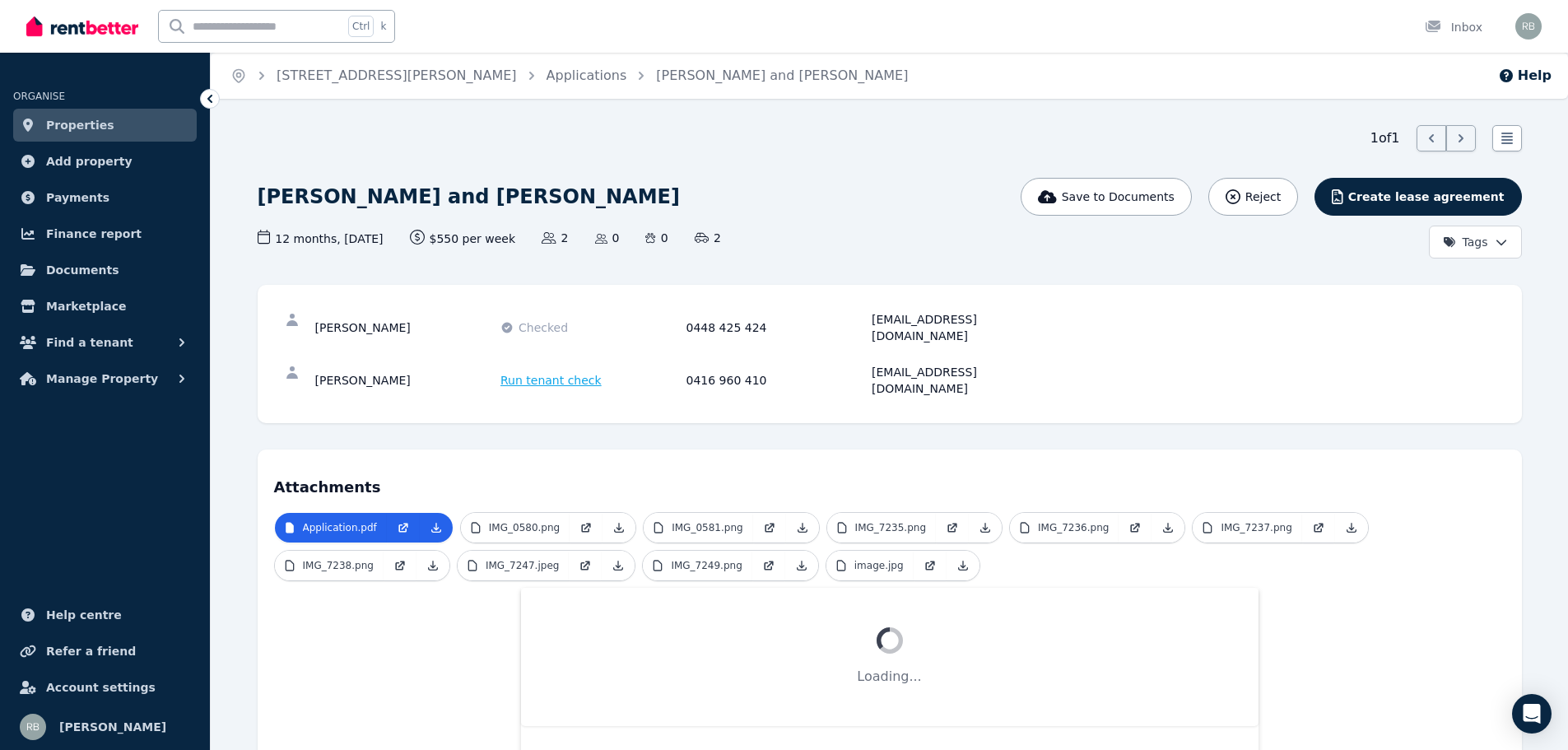
click at [567, 372] on span "Run tenant check" at bounding box center [551, 381] width 101 height 17
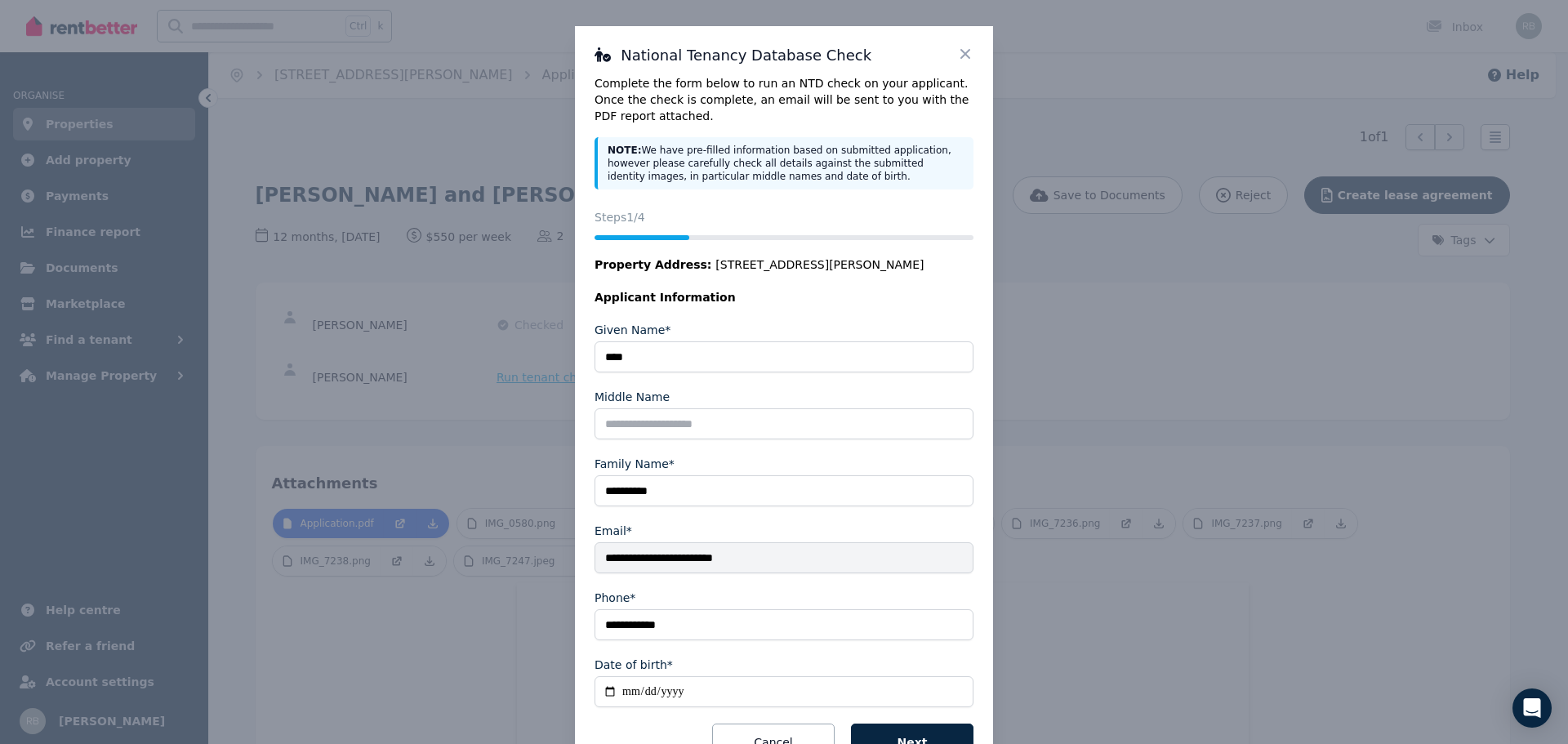
click at [957, 54] on icon at bounding box center [965, 54] width 17 height 17
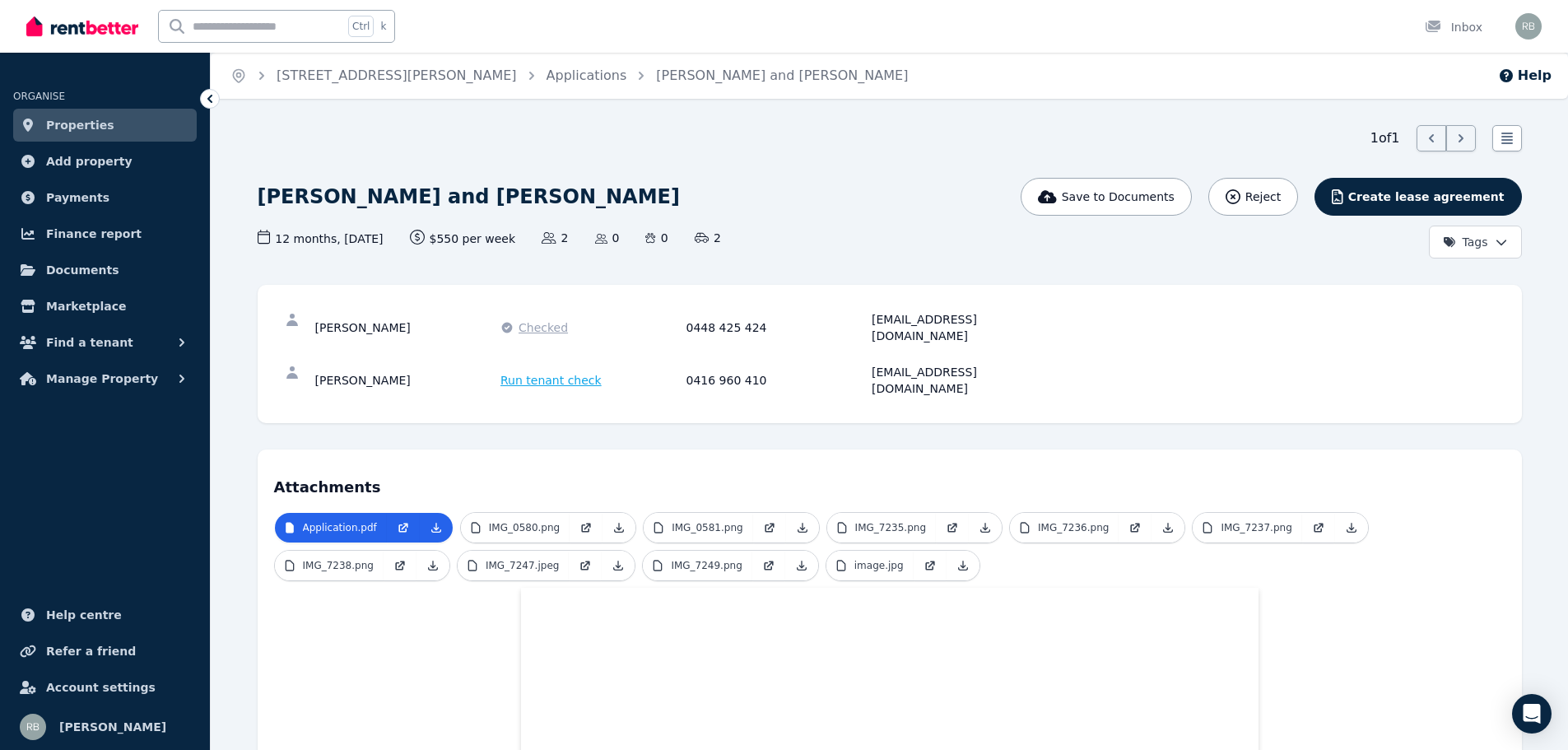
click at [528, 319] on span "Checked" at bounding box center [542, 328] width 49 height 17
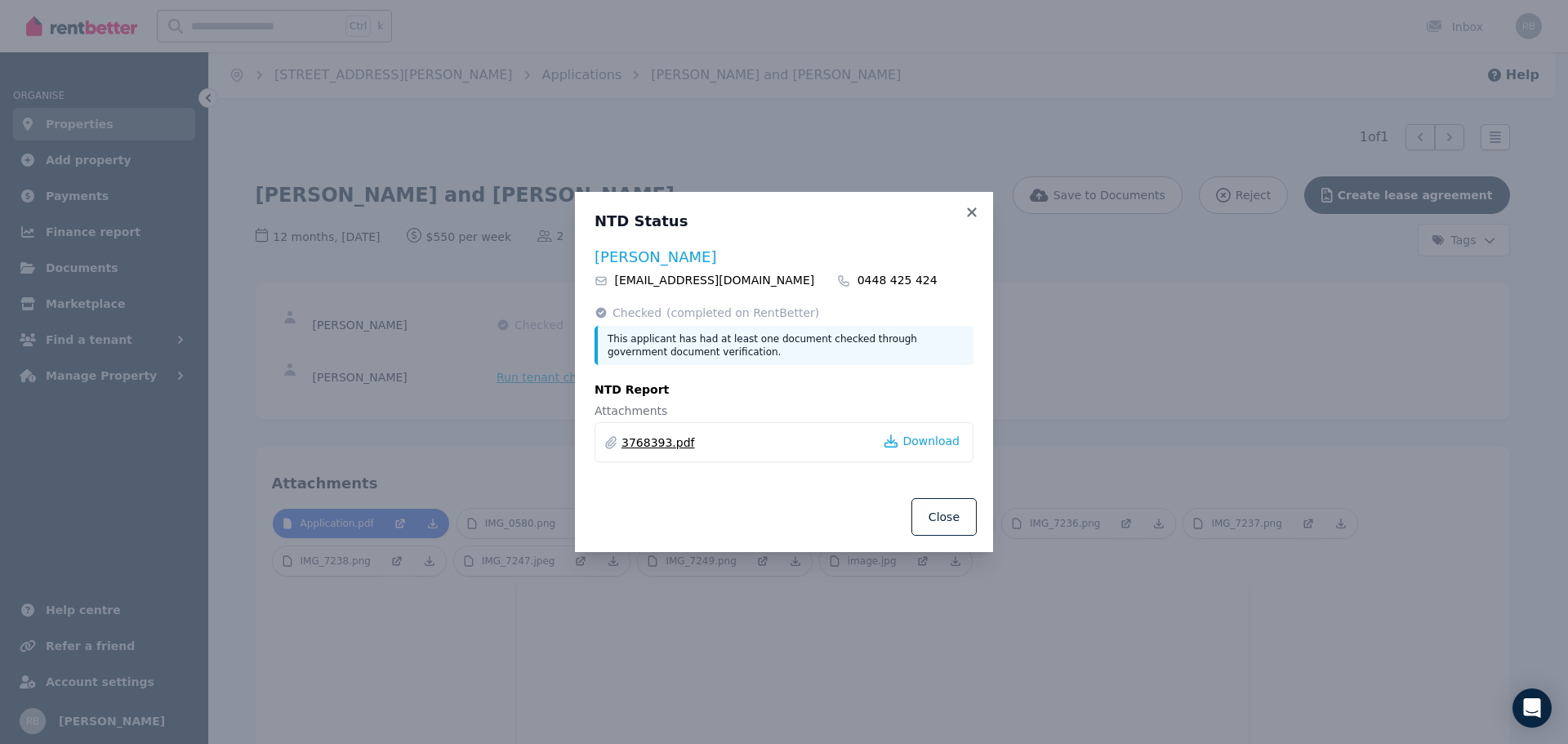
click at [633, 440] on link "3768393.pdf" at bounding box center [658, 443] width 73 height 17
click at [970, 211] on icon at bounding box center [971, 212] width 9 height 9
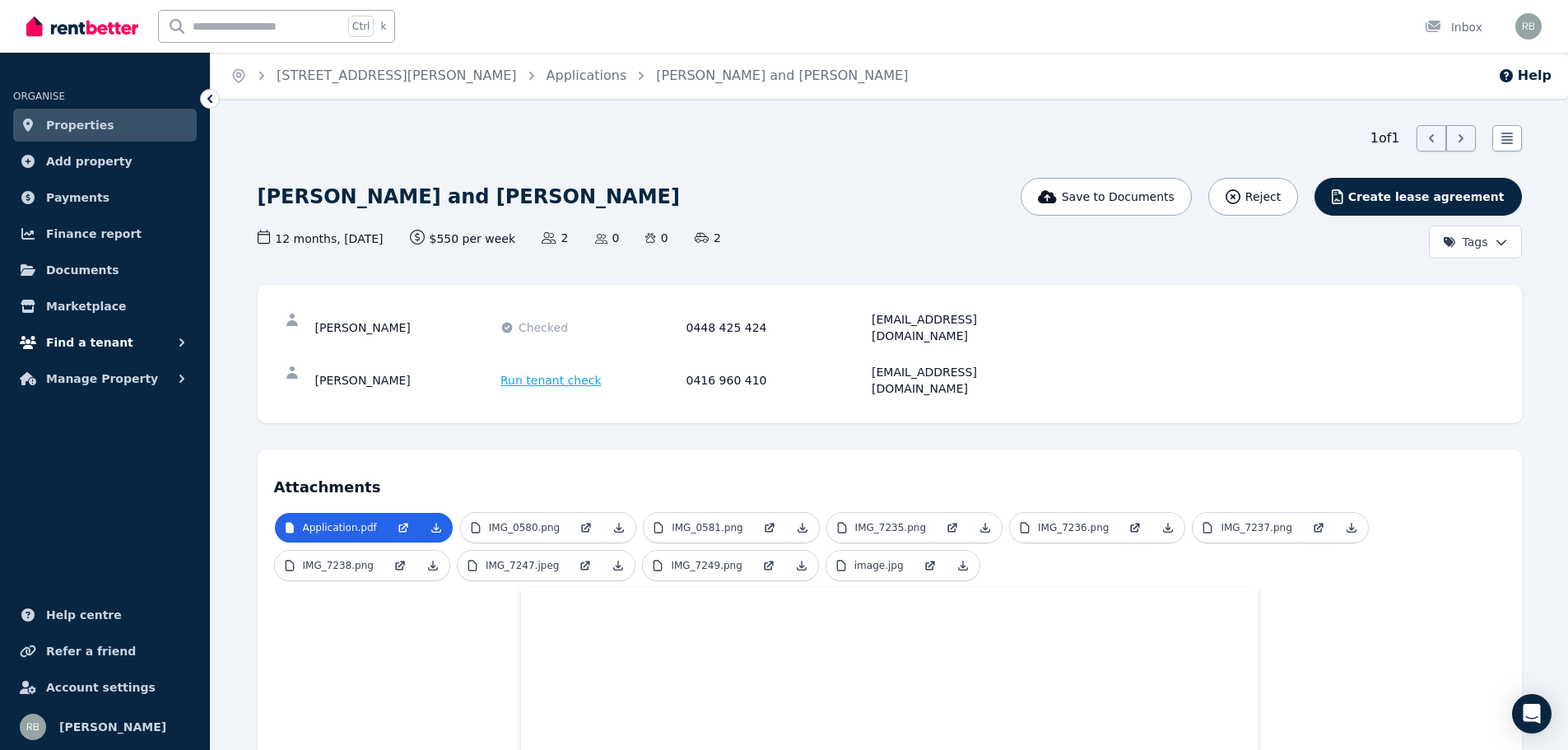
click at [106, 339] on span "Find a tenant" at bounding box center [90, 342] width 87 height 19
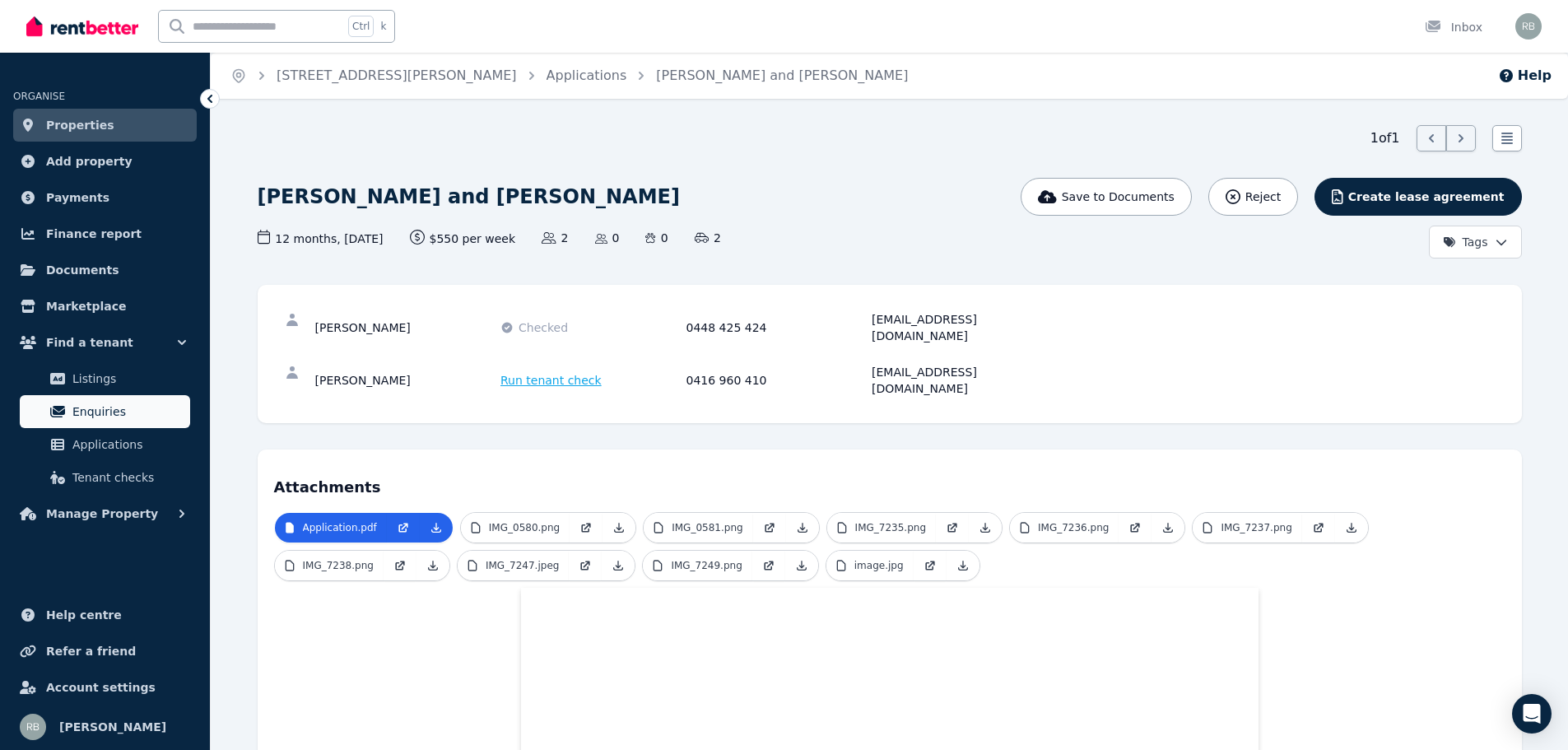
click at [109, 413] on span "Enquiries" at bounding box center [128, 411] width 111 height 19
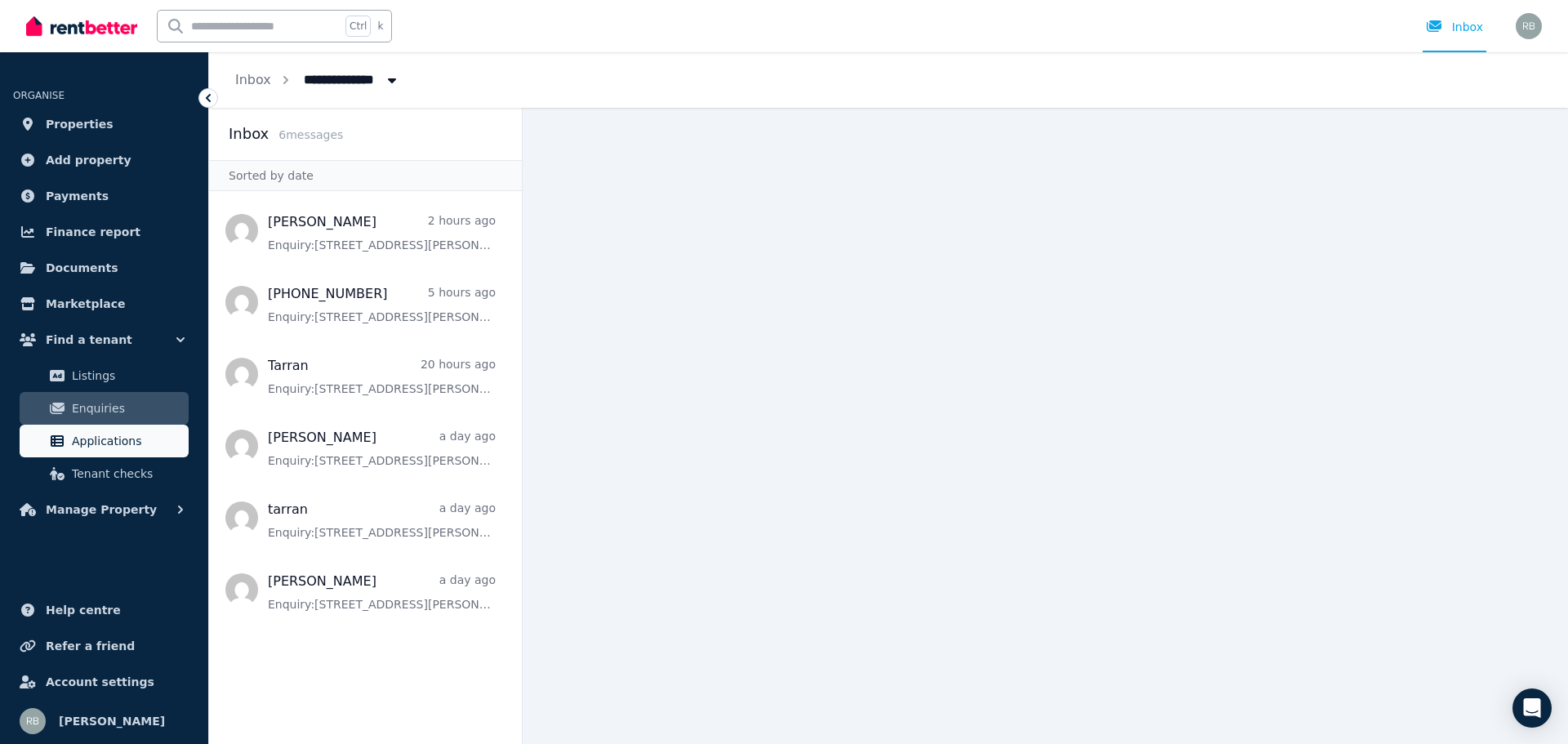
click at [98, 439] on span "Applications" at bounding box center [127, 441] width 110 height 19
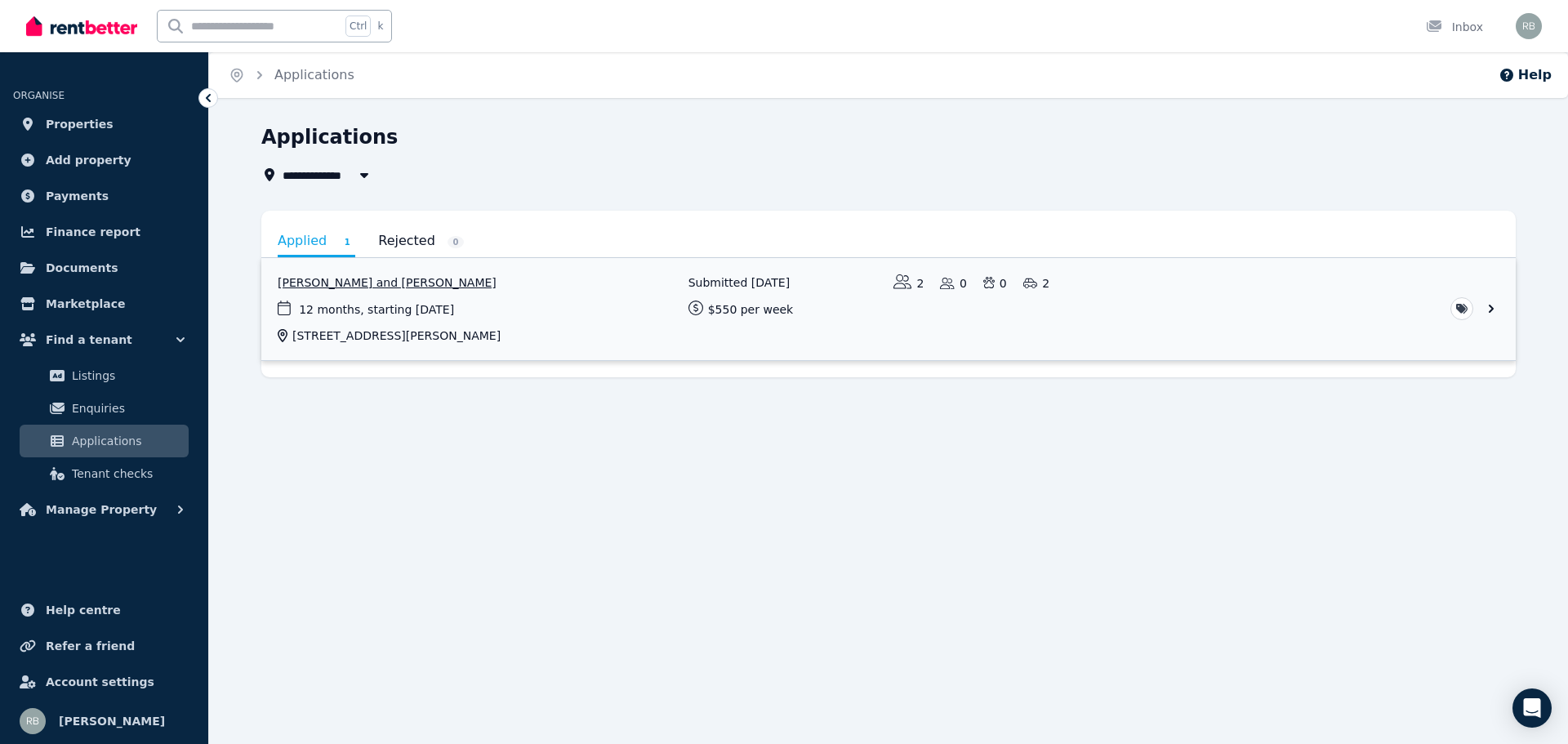
click at [588, 326] on link "View application: Jemma Antonio and Niko Warrington" at bounding box center [889, 309] width 1254 height 102
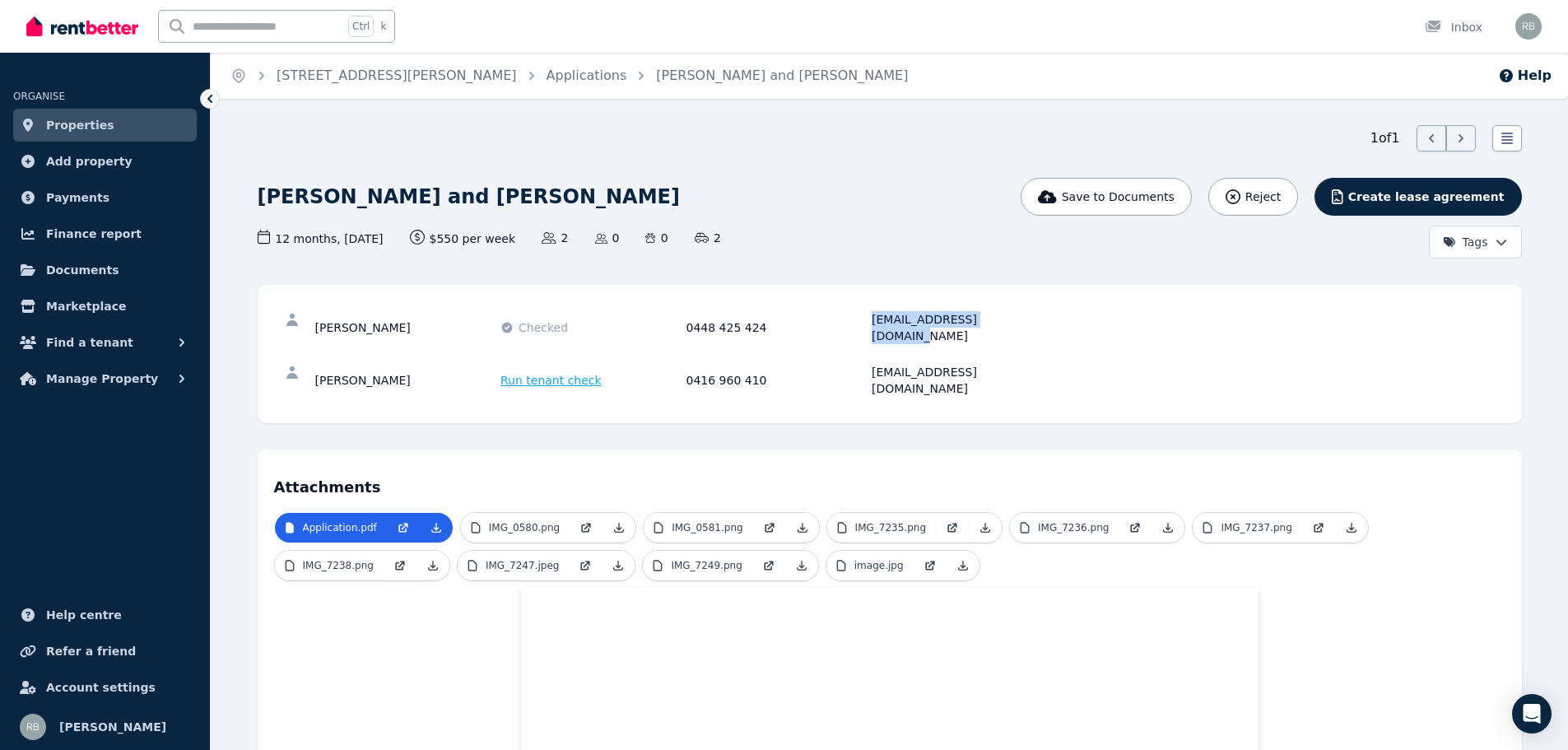
drag, startPoint x: 870, startPoint y: 318, endPoint x: 1011, endPoint y: 322, distance: 141.1
click at [1011, 322] on div "Jemma Antonio Checked 0448 425 424 jemmaantonio9@gmail.com" at bounding box center [684, 328] width 738 height 33
copy div "[EMAIL_ADDRESS][DOMAIN_NAME]"
drag, startPoint x: 873, startPoint y: 356, endPoint x: 1025, endPoint y: 356, distance: 152.0
click at [1025, 364] on div "[EMAIL_ADDRESS][DOMAIN_NAME]" at bounding box center [963, 381] width 181 height 33
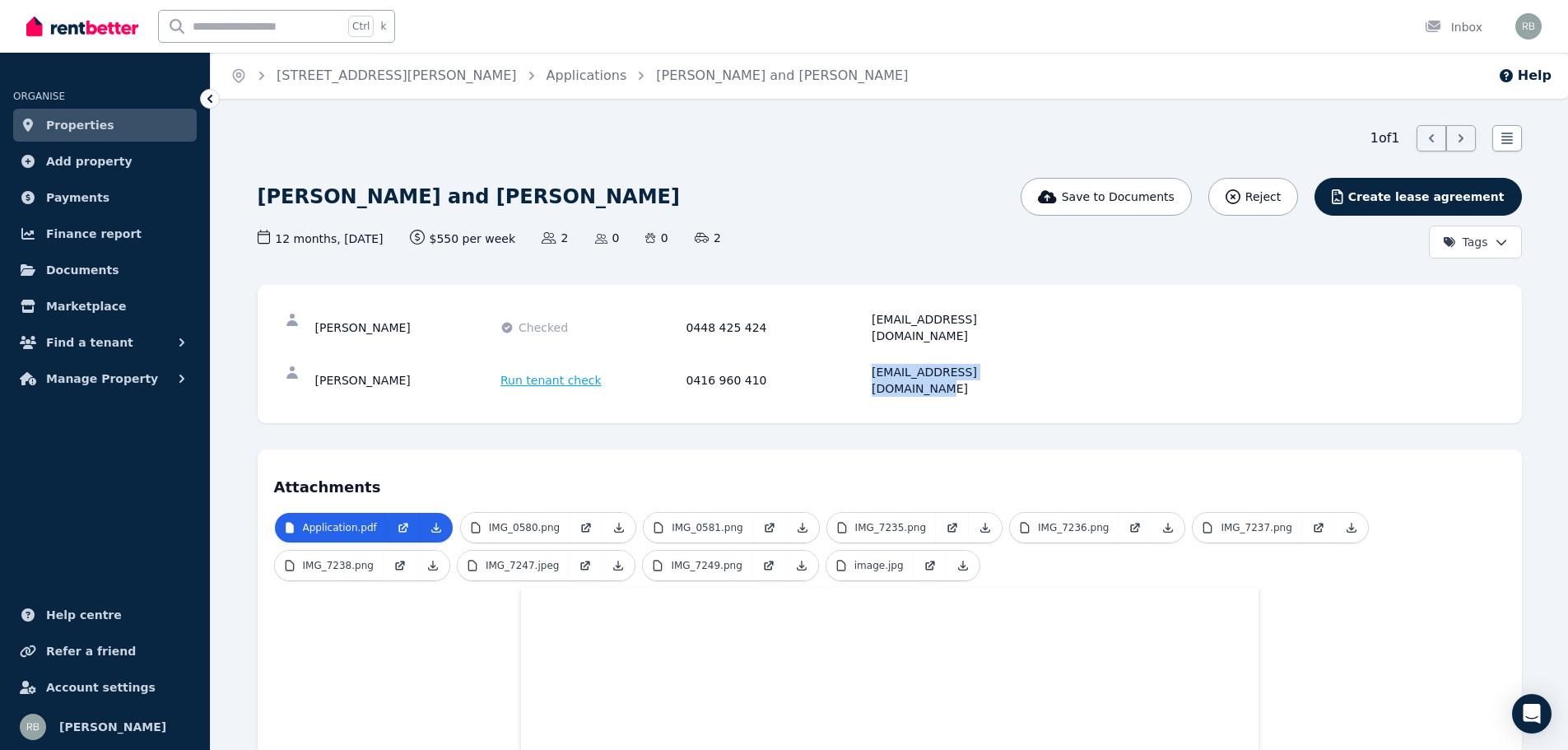
copy div "[EMAIL_ADDRESS][DOMAIN_NAME]"
click at [106, 343] on span "Find a tenant" at bounding box center [90, 342] width 87 height 19
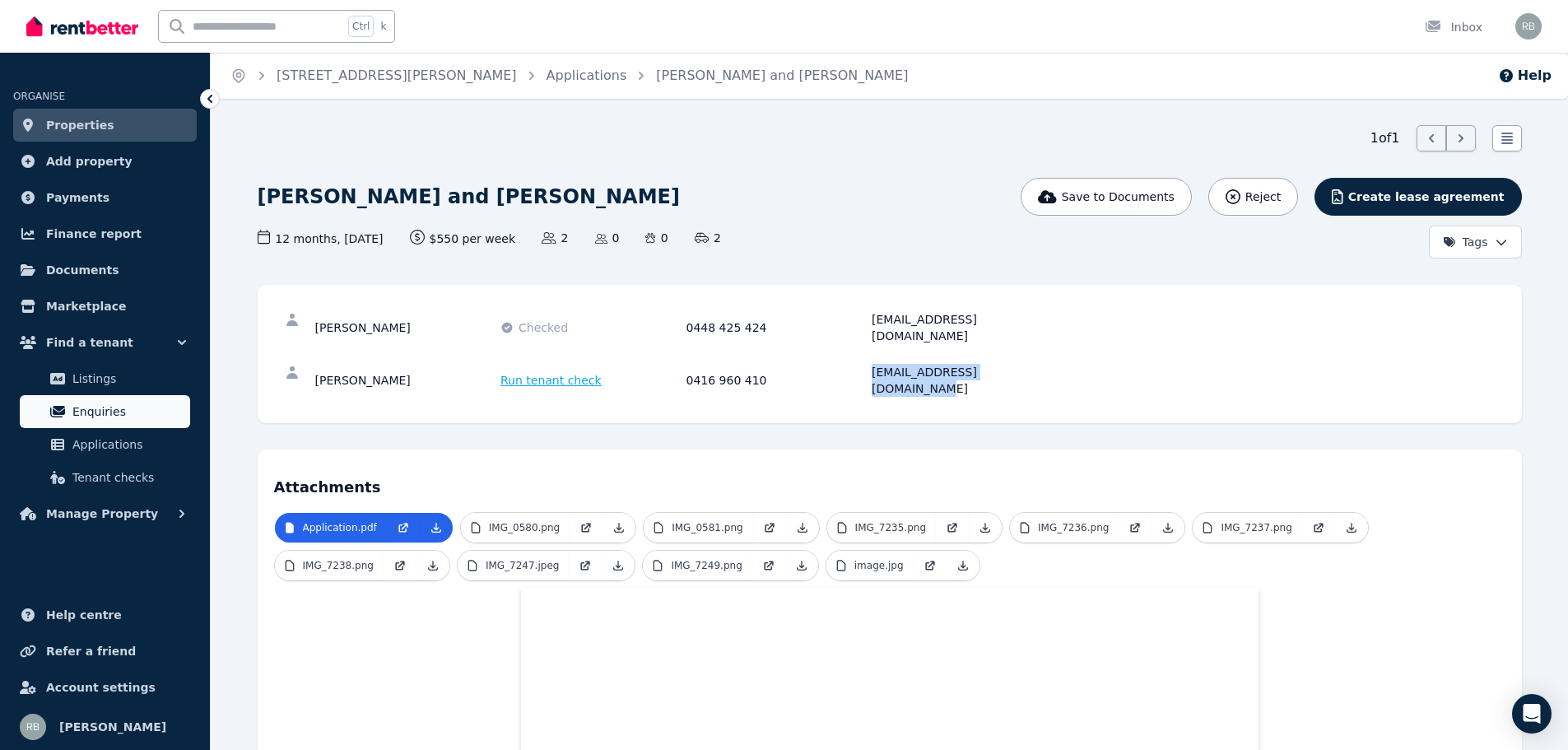
click at [102, 406] on span "Enquiries" at bounding box center [128, 411] width 111 height 19
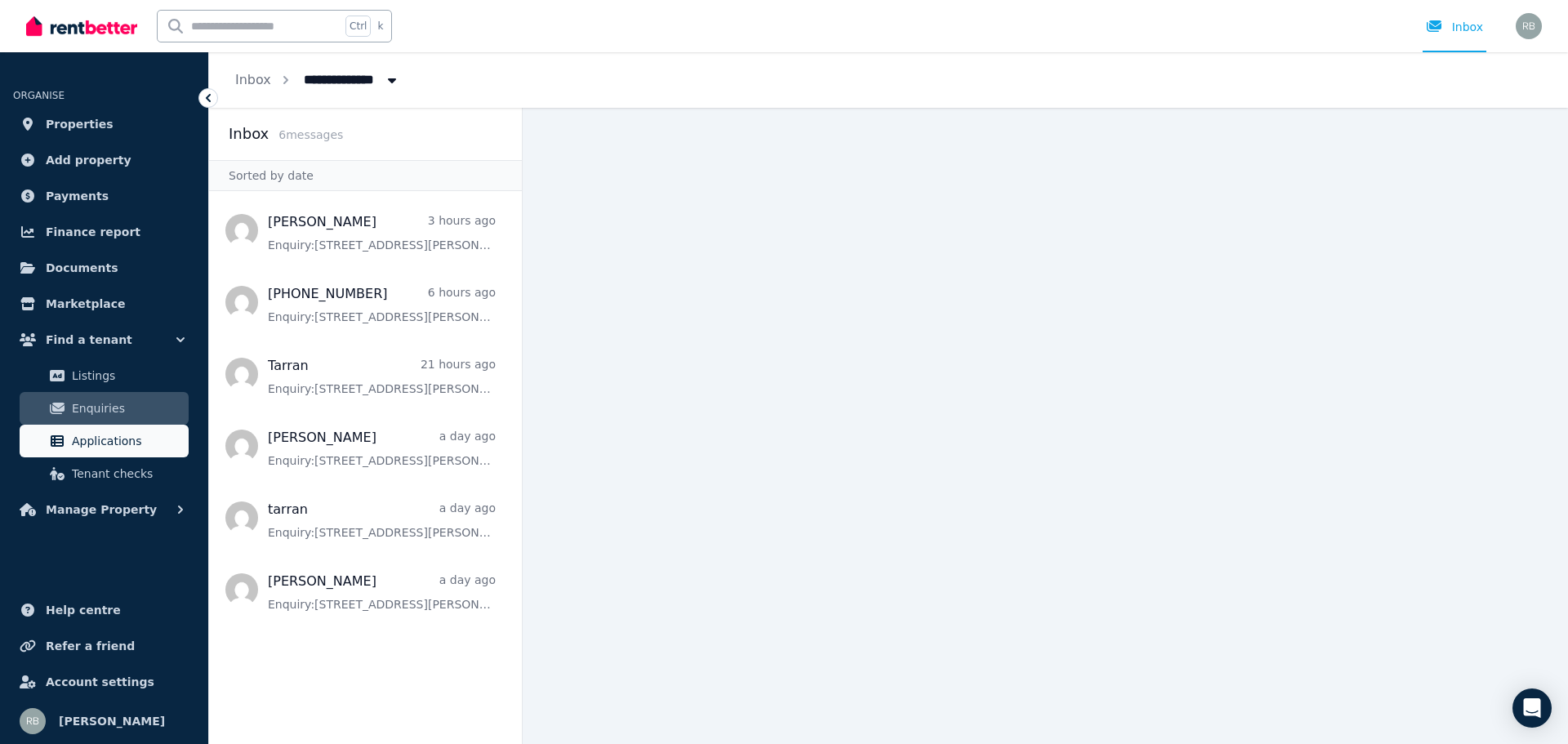
click at [130, 436] on span "Applications" at bounding box center [127, 441] width 110 height 19
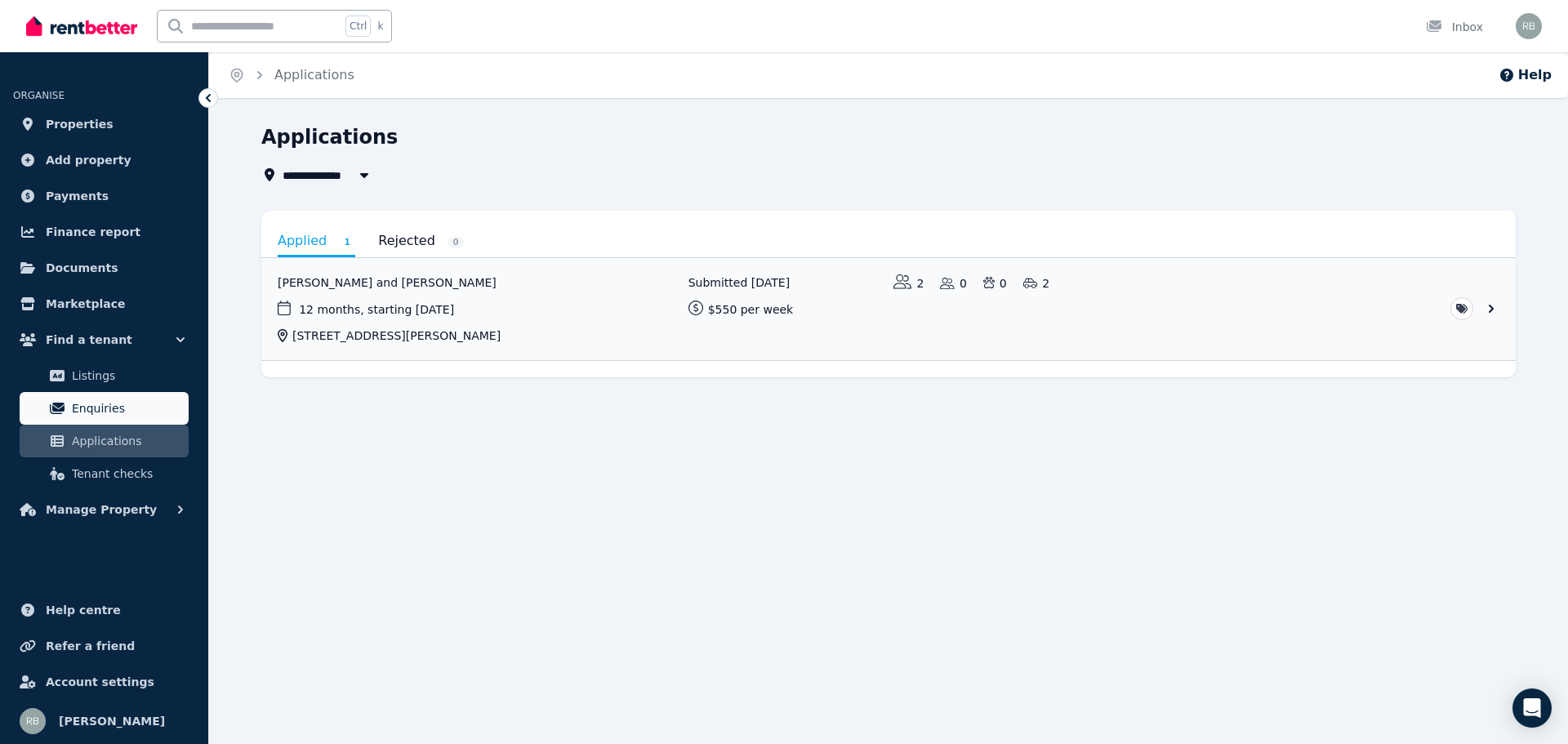
click at [88, 405] on span "Enquiries" at bounding box center [127, 408] width 110 height 19
